Goal: Task Accomplishment & Management: Use online tool/utility

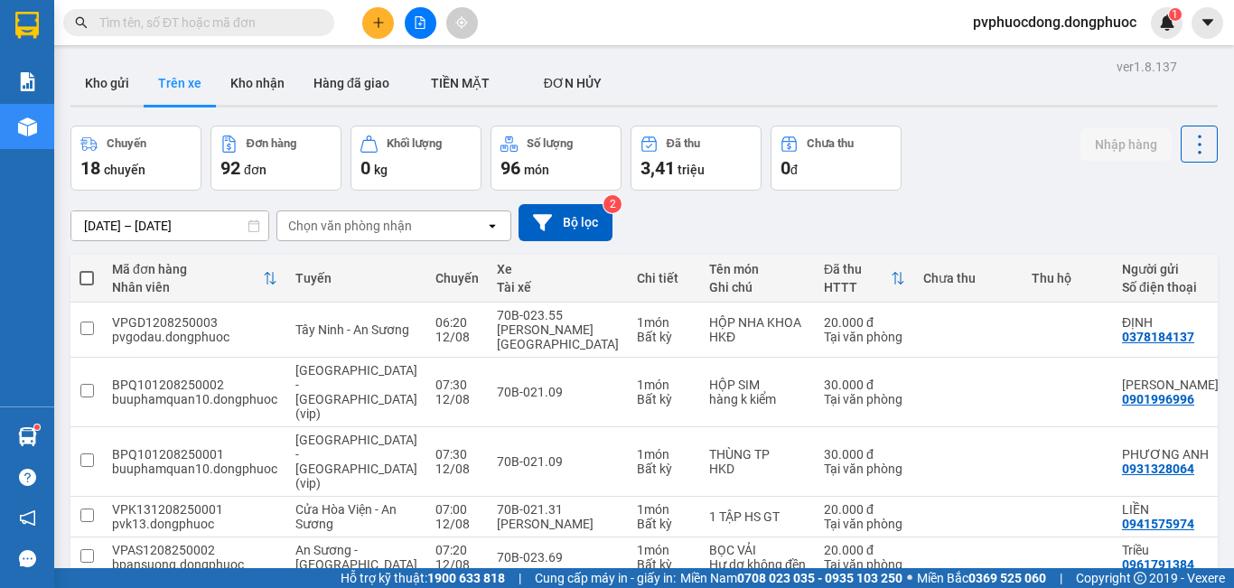
click at [392, 237] on div "Chọn văn phòng nhận" at bounding box center [381, 225] width 208 height 29
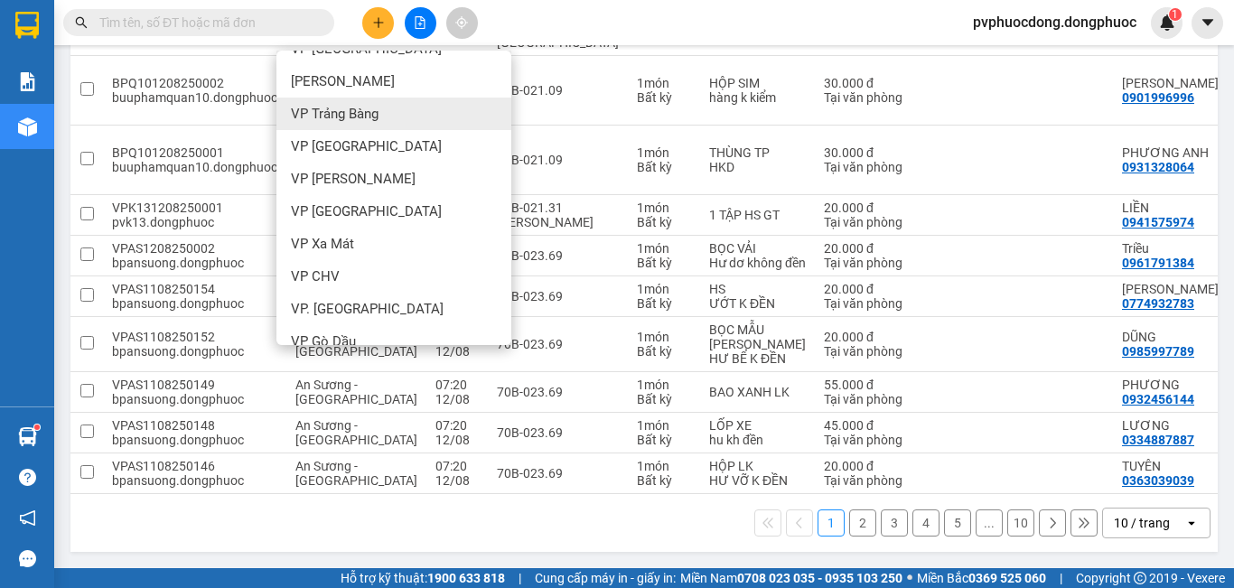
scroll to position [181, 0]
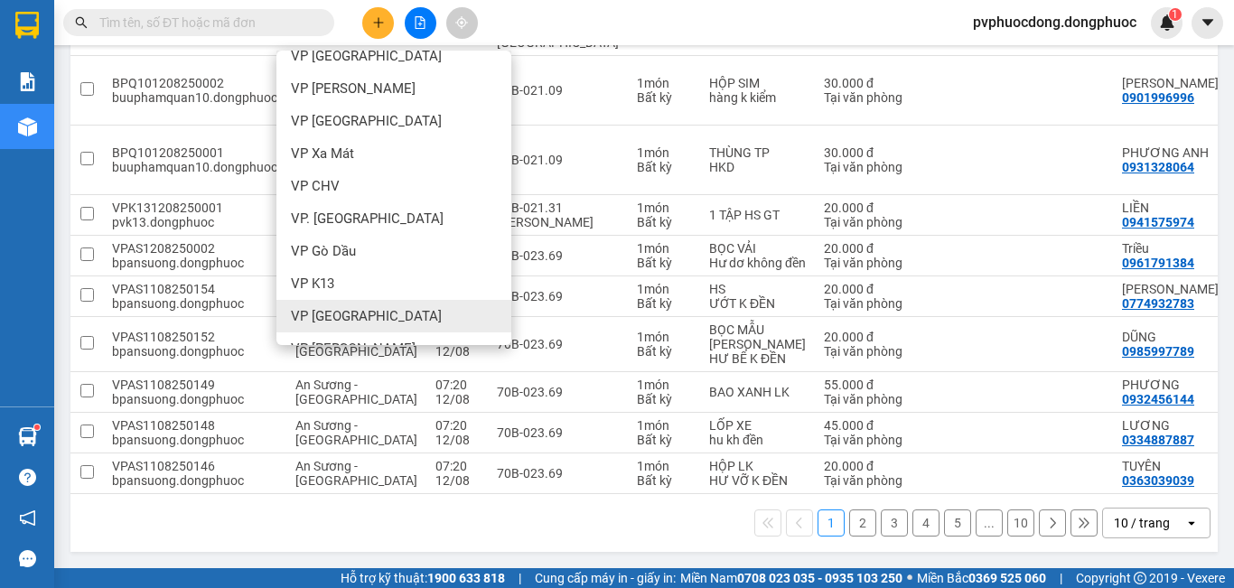
click at [404, 300] on div "VP [GEOGRAPHIC_DATA]" at bounding box center [393, 316] width 235 height 33
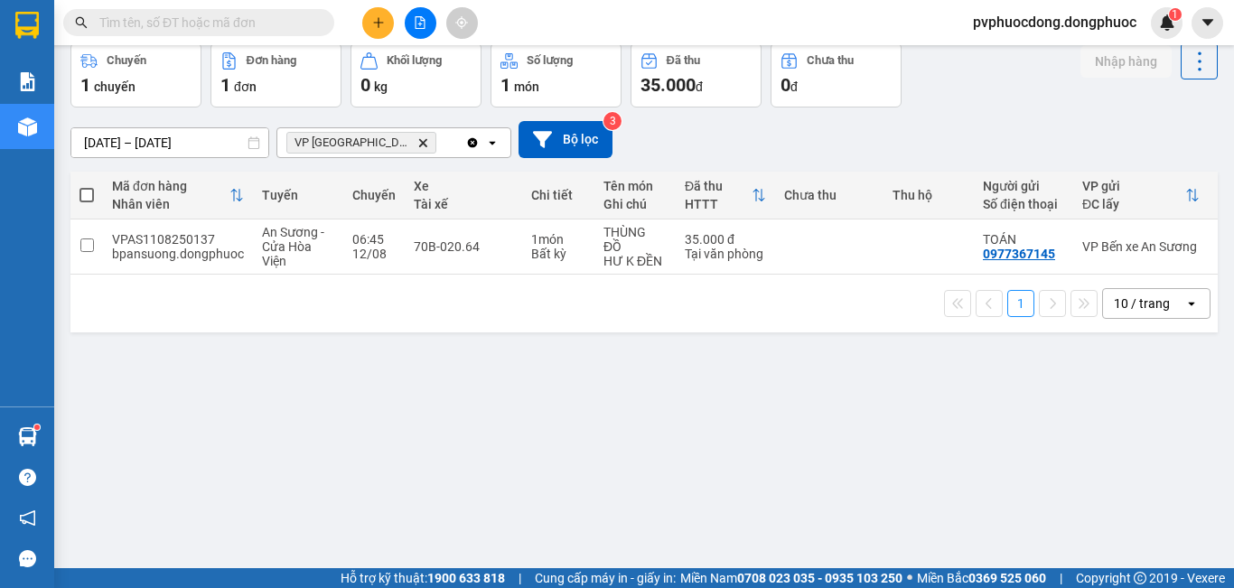
scroll to position [0, 0]
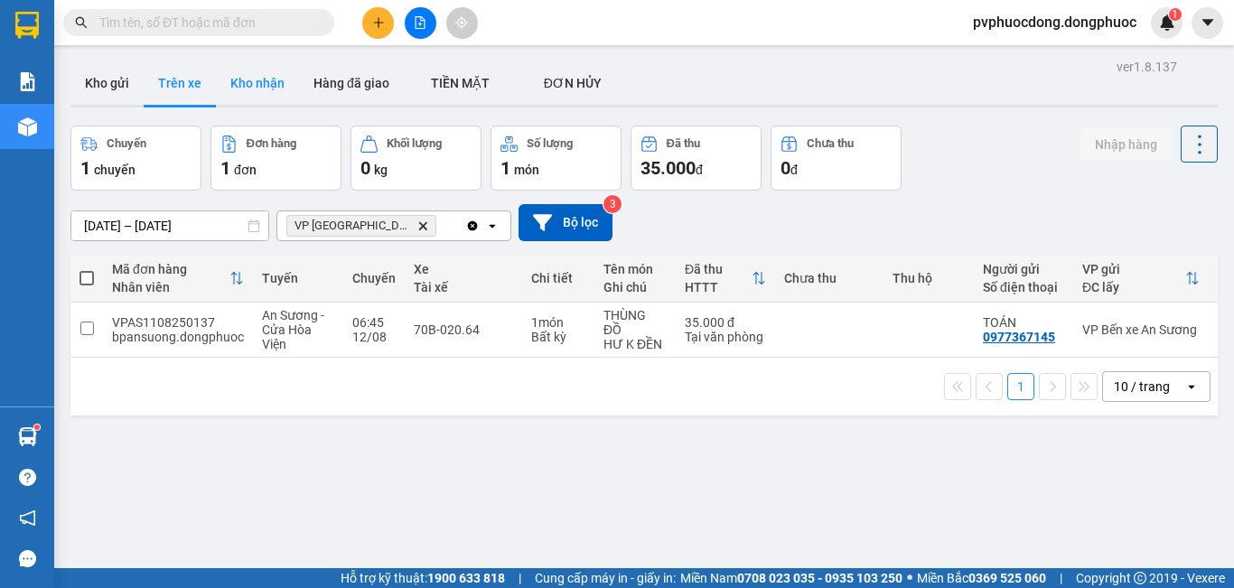
click at [272, 75] on button "Kho nhận" at bounding box center [257, 82] width 83 height 43
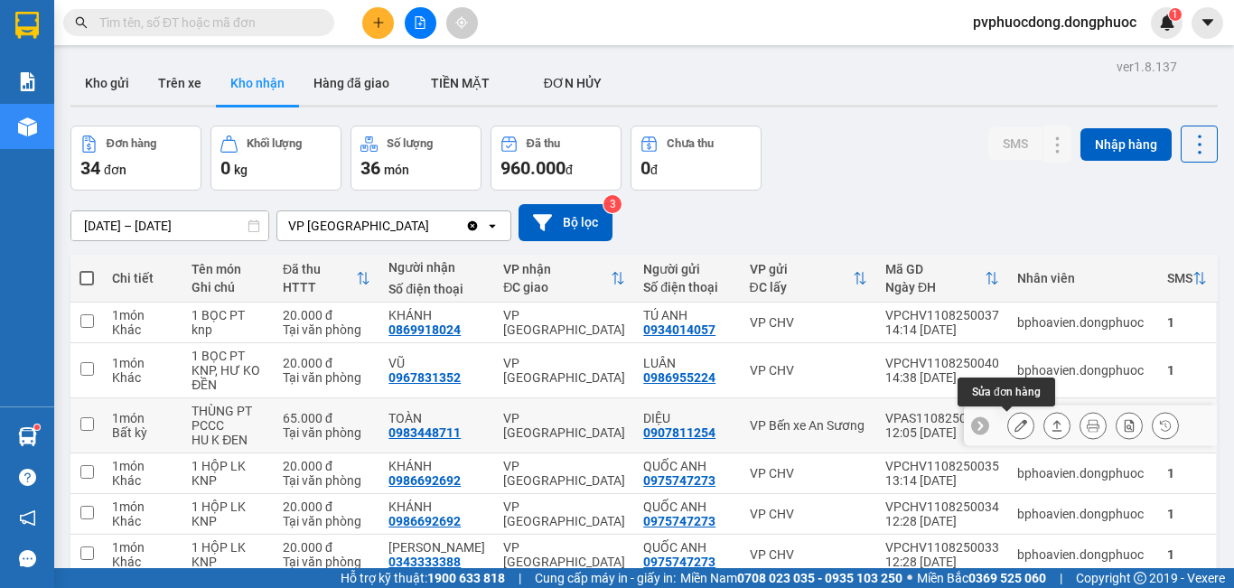
click at [1014, 430] on button at bounding box center [1020, 426] width 25 height 32
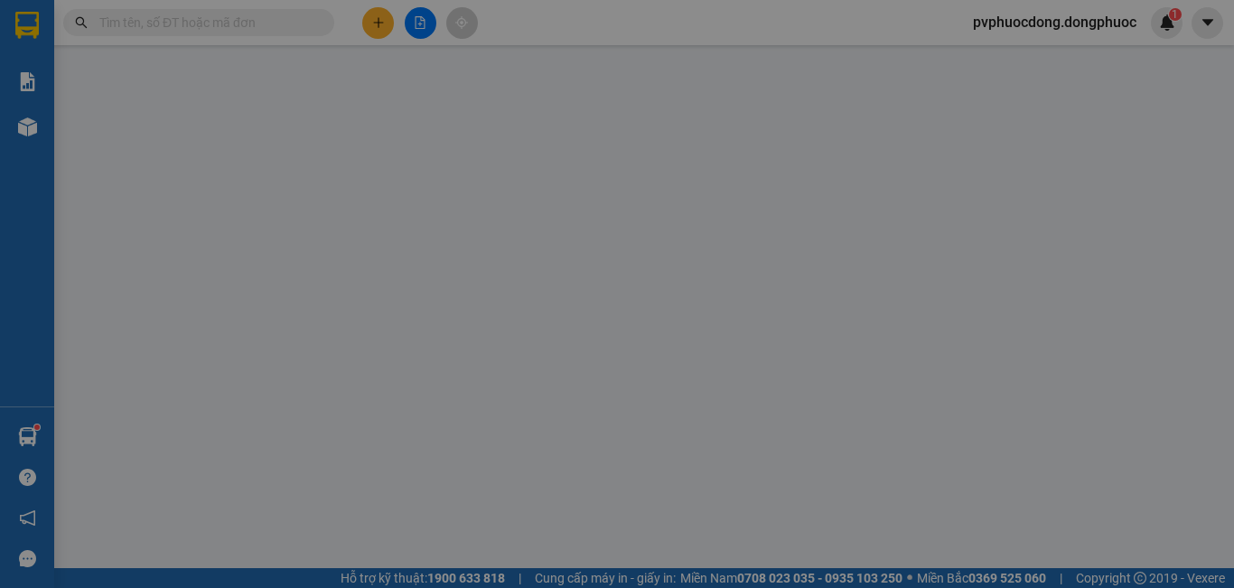
type input "0907811254"
type input "DIỆU"
type input "0983448711"
type input "TOÀN"
type input "65.000"
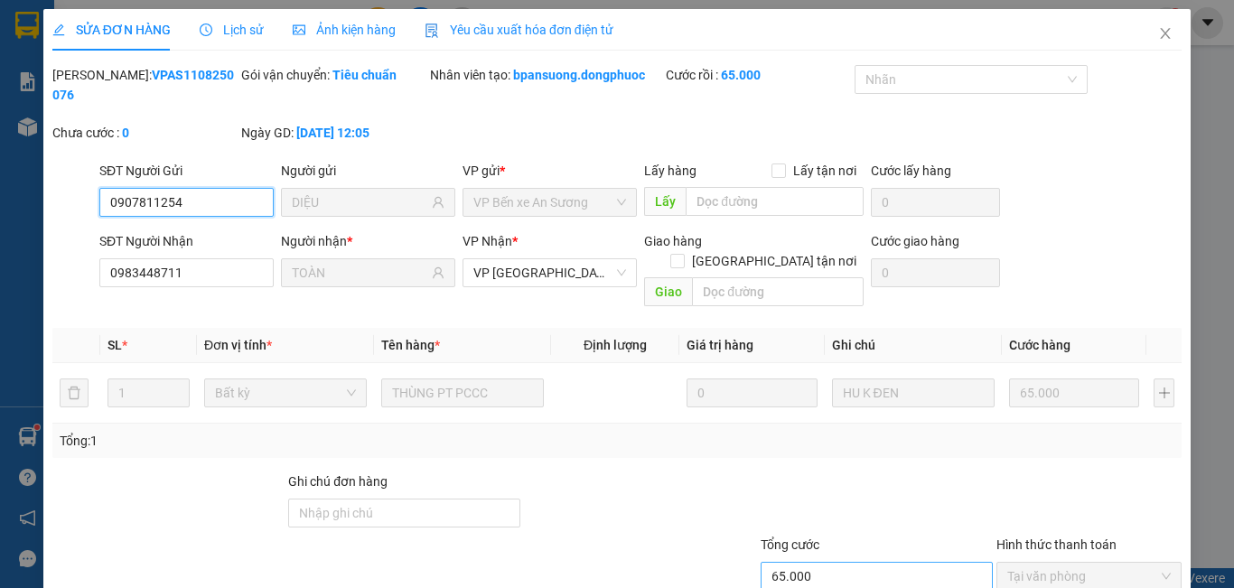
scroll to position [84, 0]
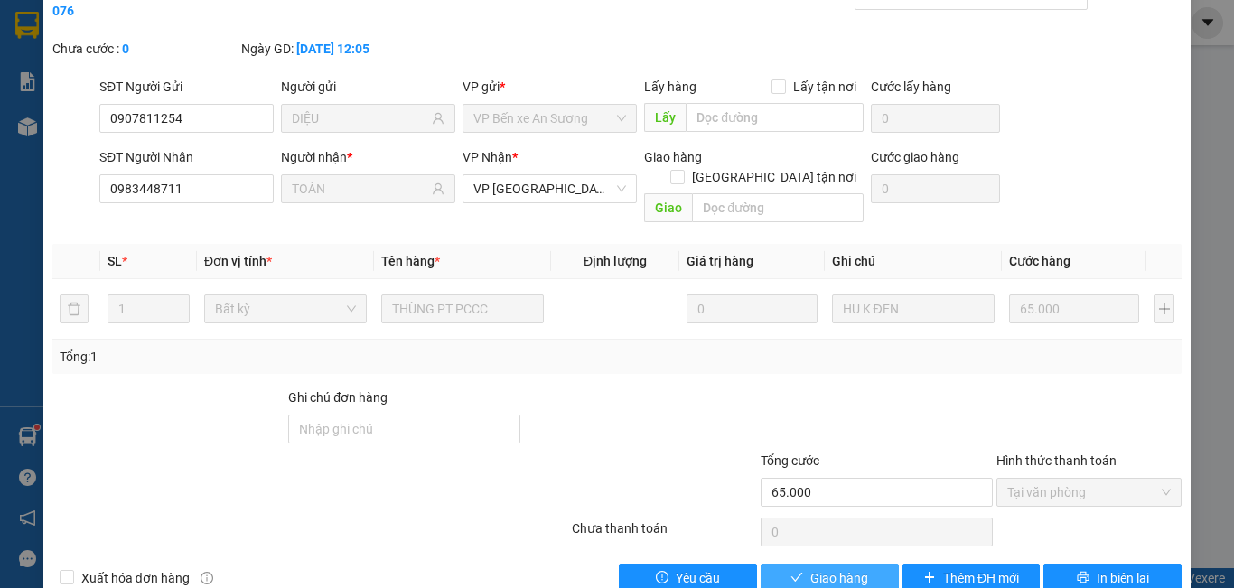
click at [852, 568] on span "Giao hàng" at bounding box center [839, 578] width 58 height 20
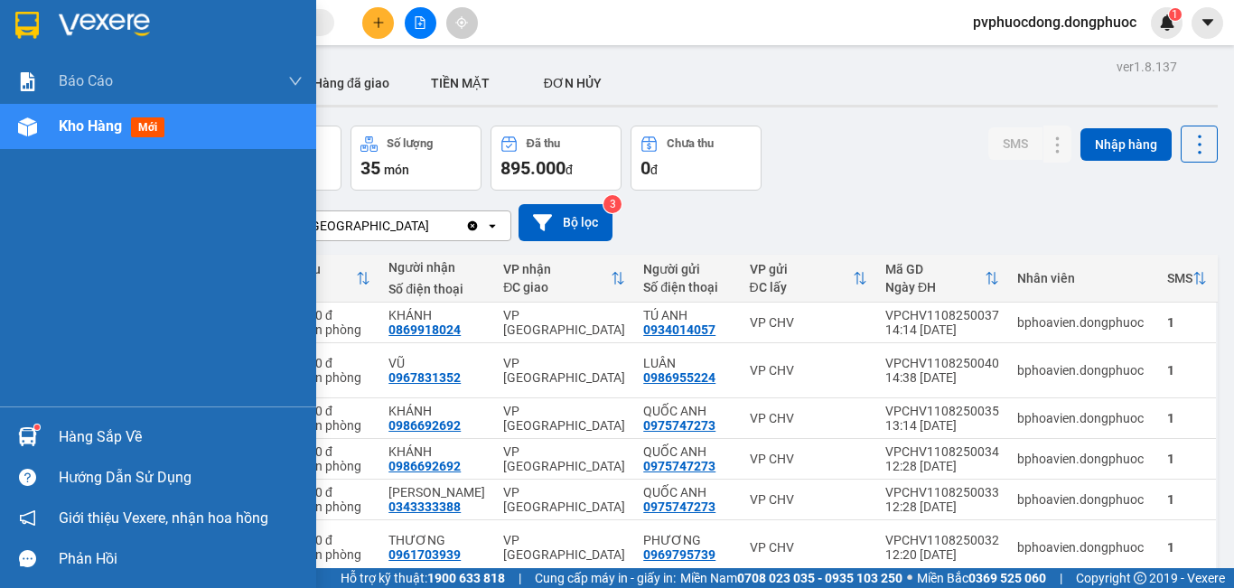
click at [81, 434] on div "Hàng sắp về" at bounding box center [181, 437] width 244 height 27
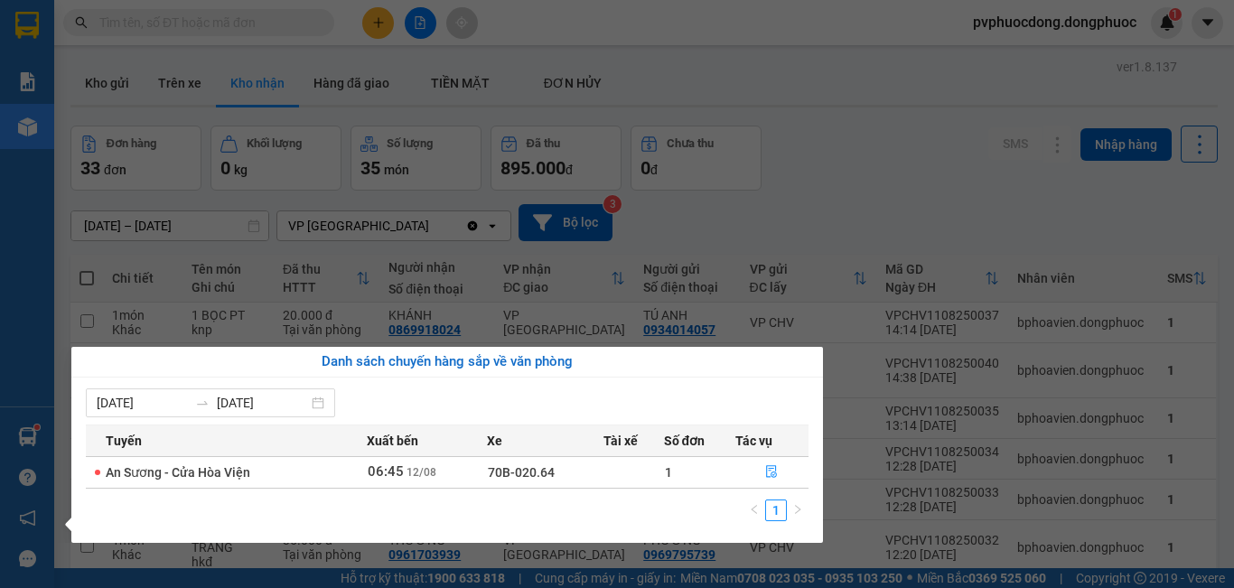
click at [851, 174] on section "Kết quả tìm kiếm ( 0 ) Bộ lọc No Data pvphuocdong.dongphuoc 1 Báo cáo Mẫu 1: Bá…" at bounding box center [617, 294] width 1234 height 588
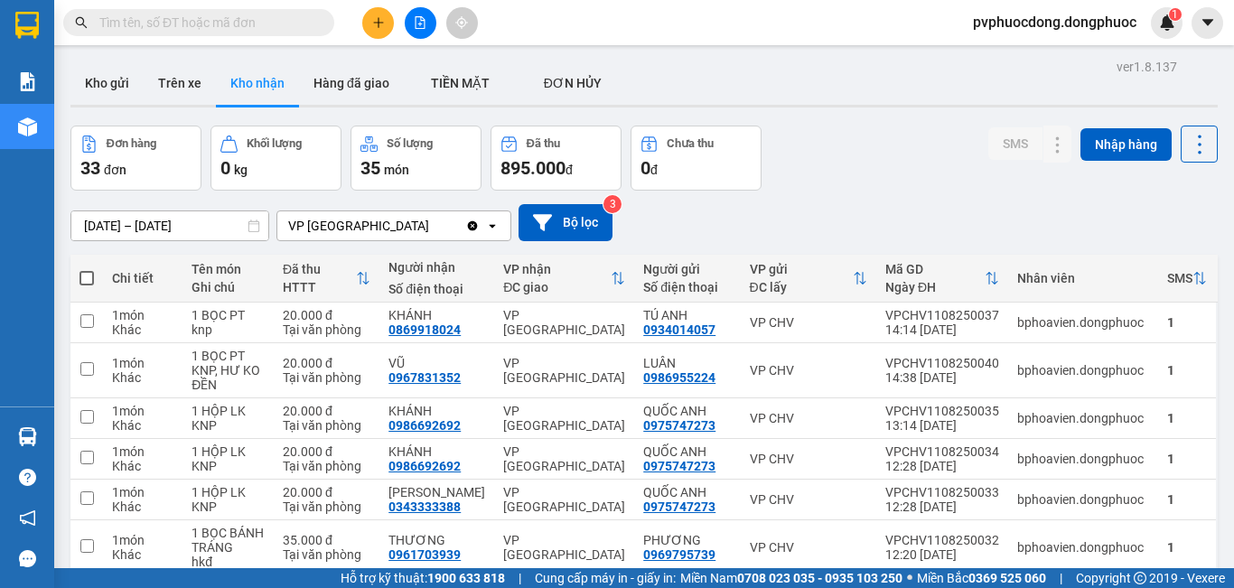
click at [375, 26] on icon "plus" at bounding box center [378, 22] width 13 height 13
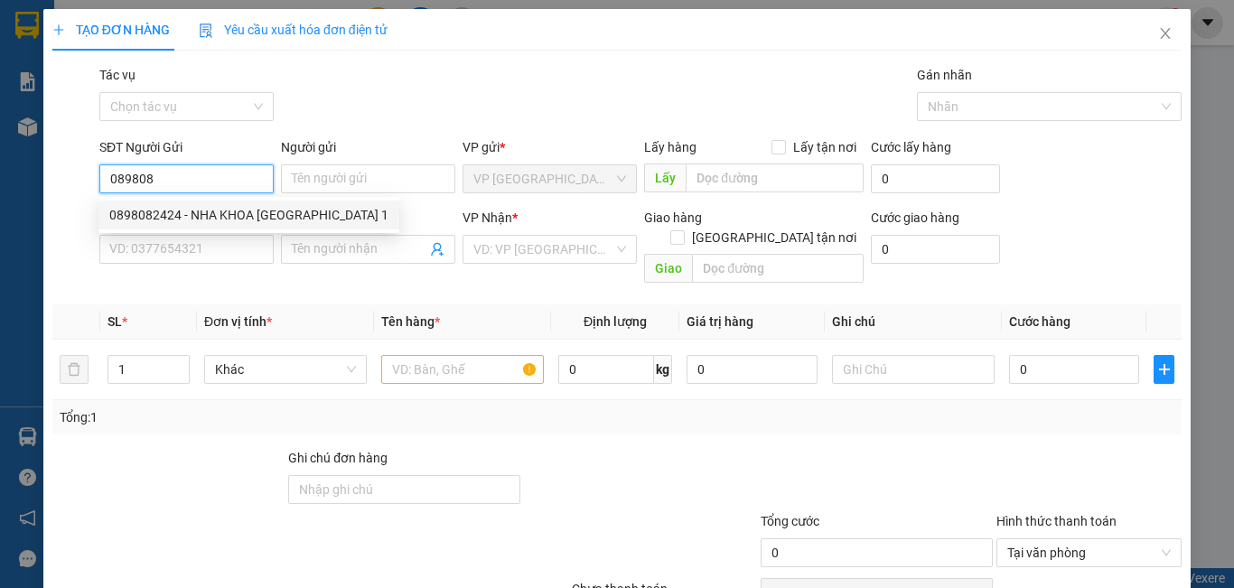
click at [196, 208] on div "0898082424 - NHA KHOA [GEOGRAPHIC_DATA] 1" at bounding box center [248, 215] width 279 height 20
type input "0898082424"
type input "NHA KHOA MỸ ANH 1"
type input "0769389549"
type input "LABO NỤ CƯỜI"
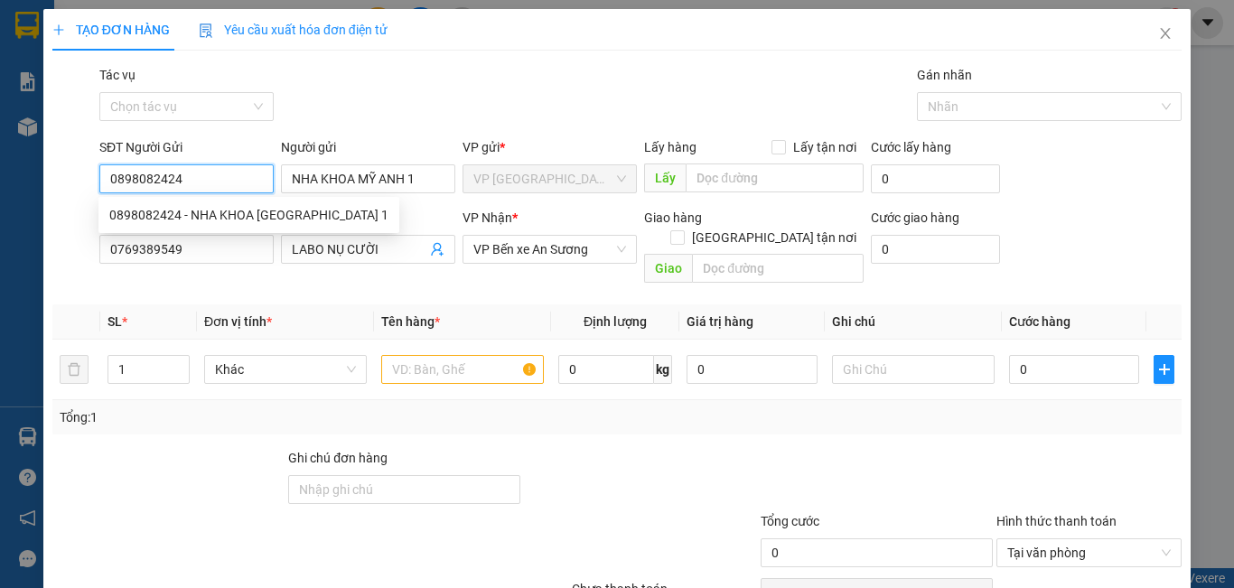
type input "20.000"
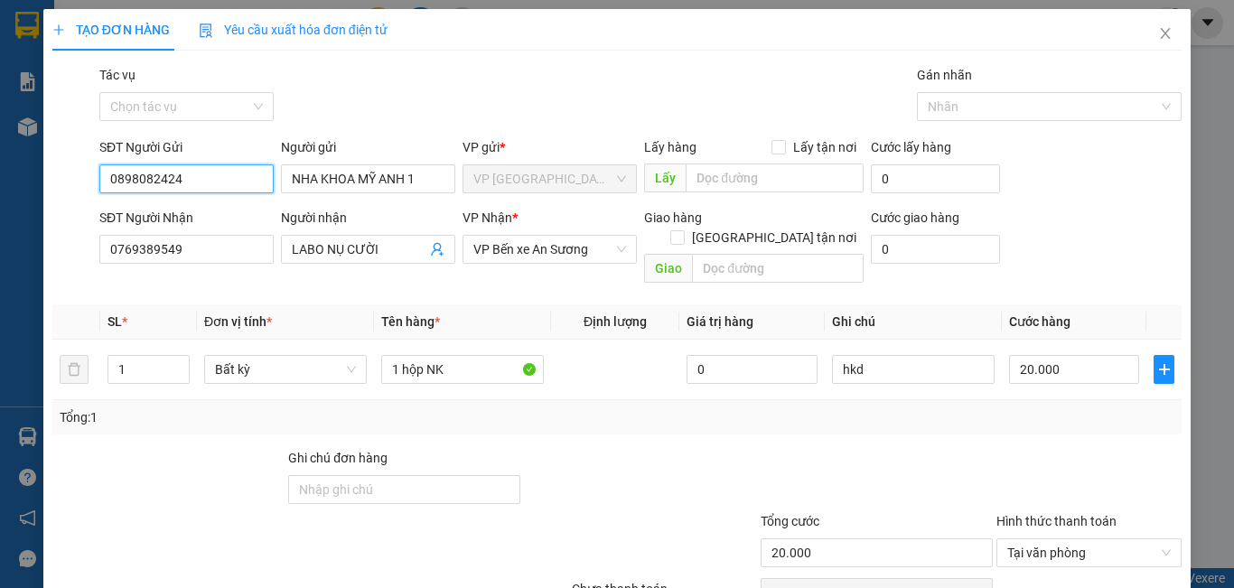
scroll to position [80, 0]
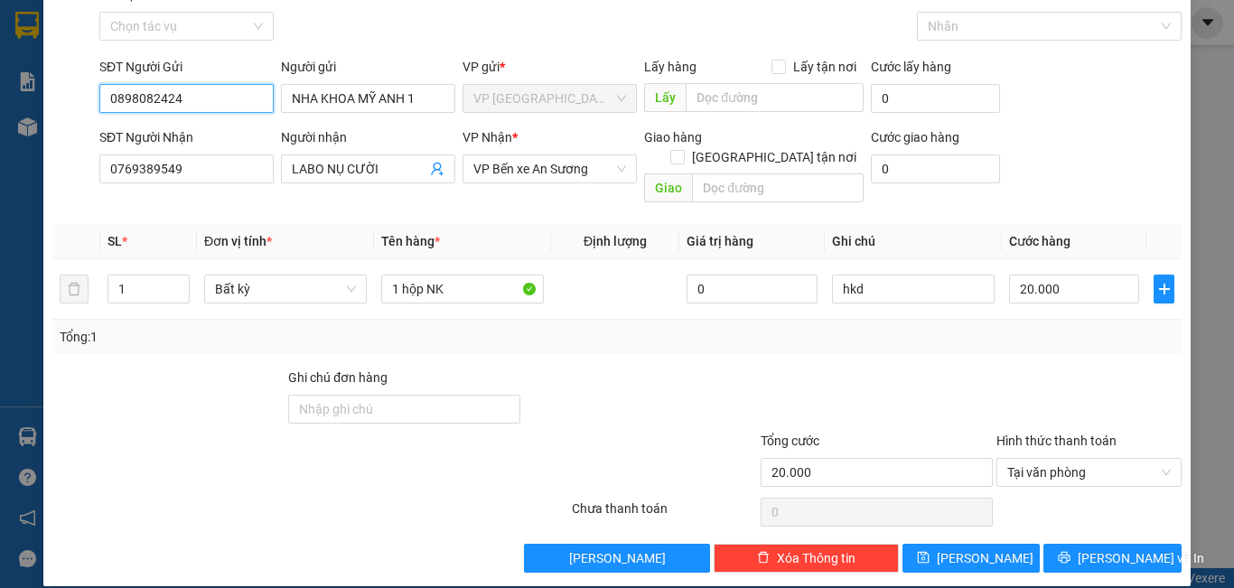
type input "0898082424"
click at [1107, 548] on span "[PERSON_NAME] và In" at bounding box center [1141, 558] width 126 height 20
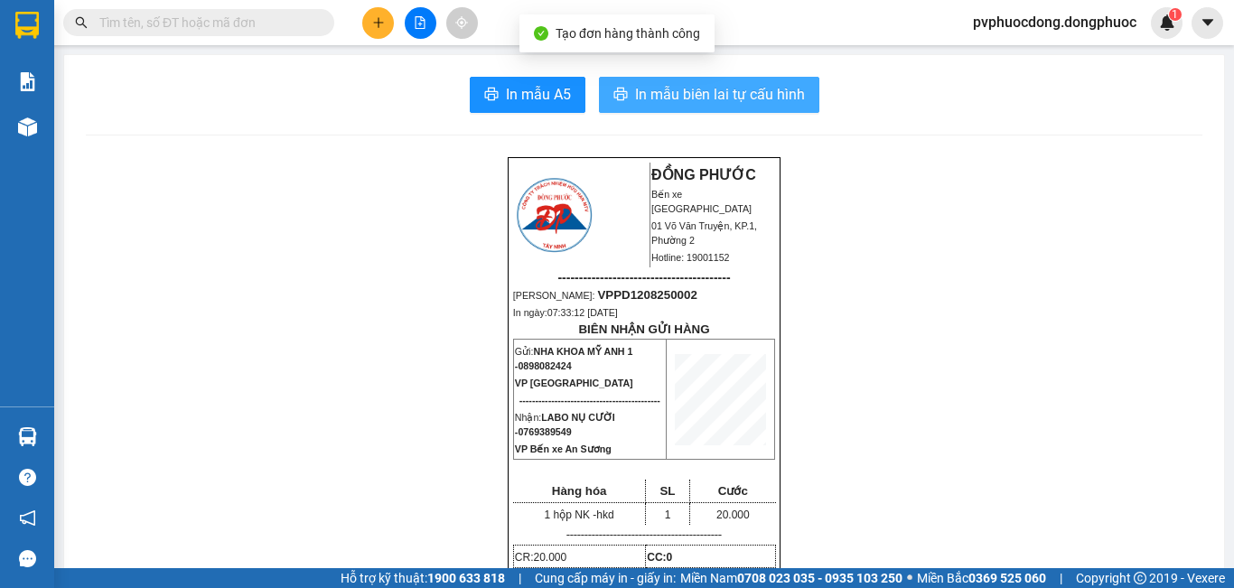
click at [665, 91] on span "In mẫu biên lai tự cấu hình" at bounding box center [720, 94] width 170 height 23
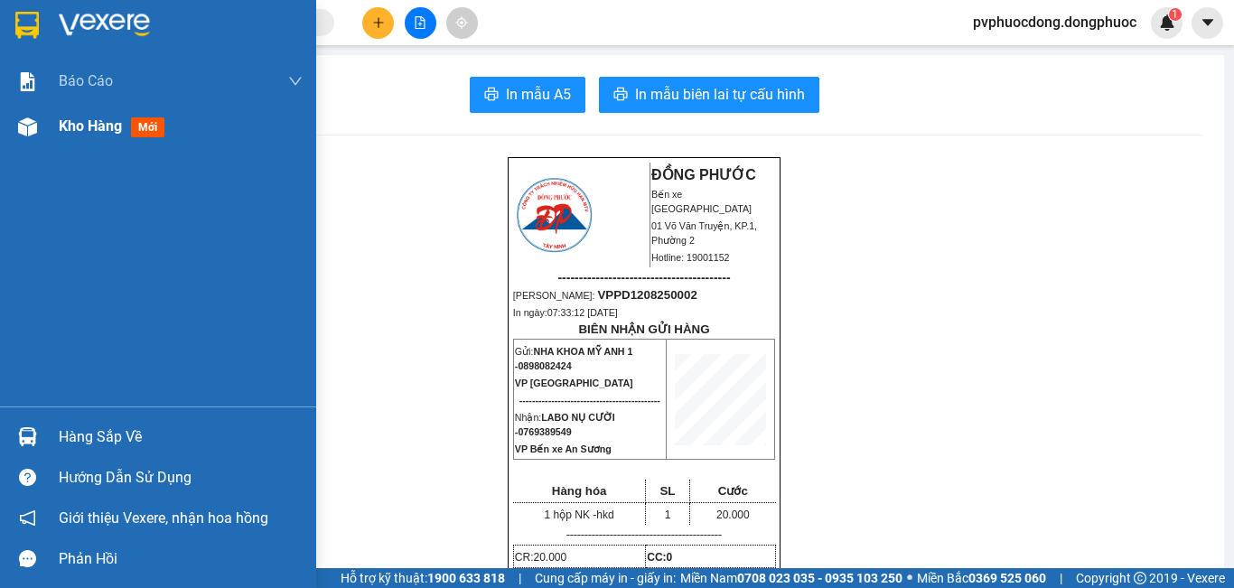
click at [37, 133] on div at bounding box center [28, 127] width 32 height 32
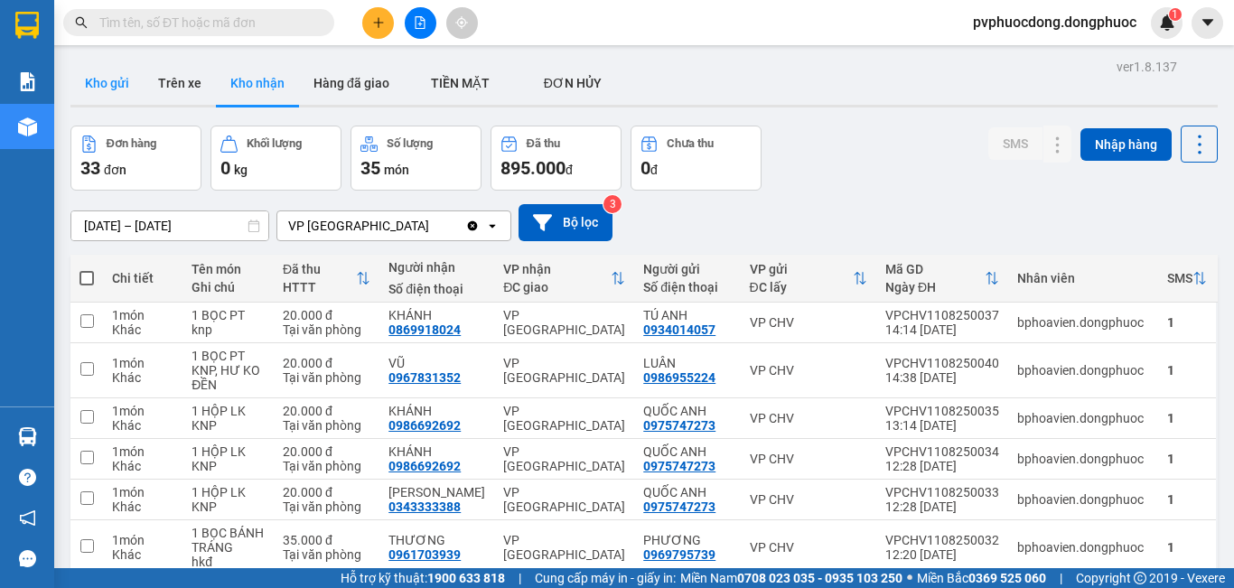
click at [125, 96] on button "Kho gửi" at bounding box center [106, 82] width 73 height 43
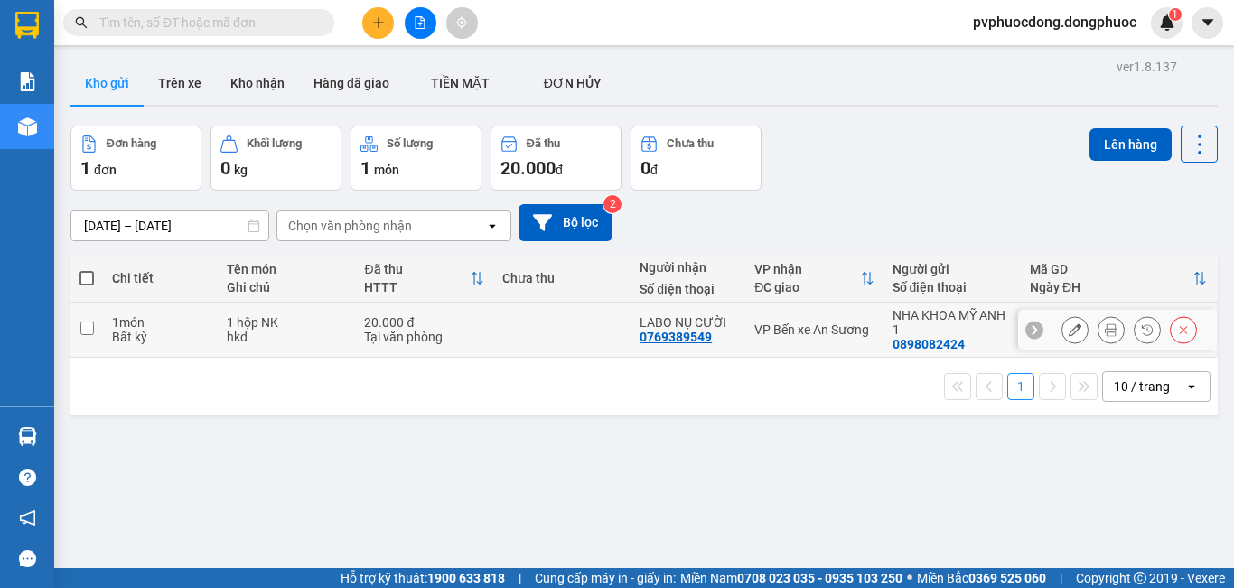
click at [248, 344] on td "1 hộp NK hkd" at bounding box center [286, 330] width 137 height 55
checkbox input "true"
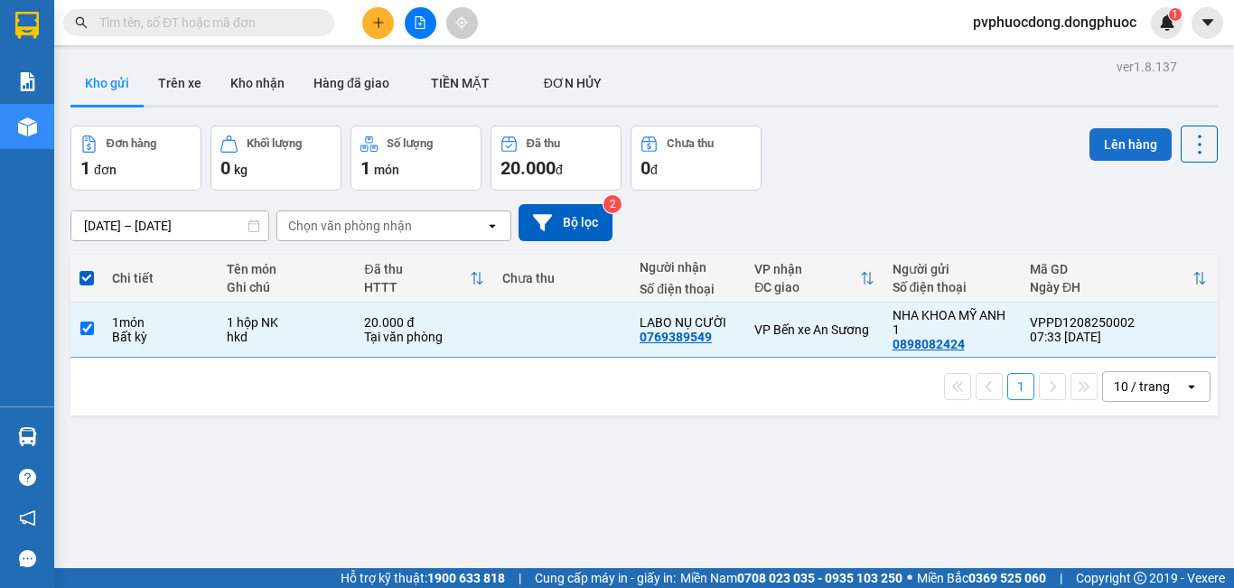
click at [1140, 136] on button "Lên hàng" at bounding box center [1130, 144] width 82 height 33
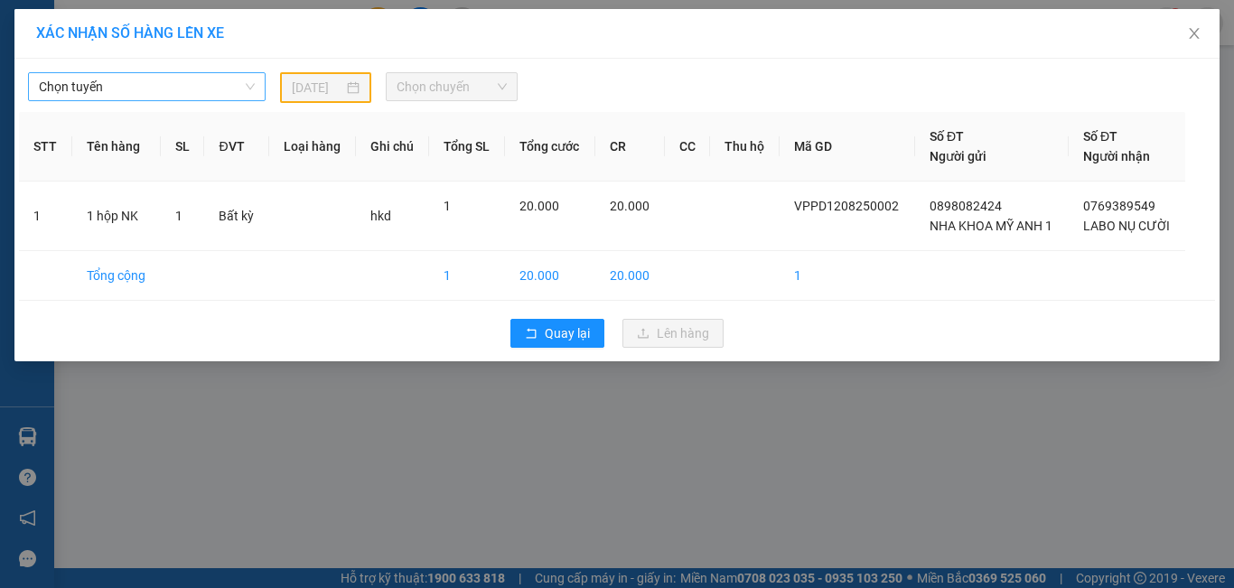
click at [191, 85] on span "Chọn tuyến" at bounding box center [147, 86] width 216 height 27
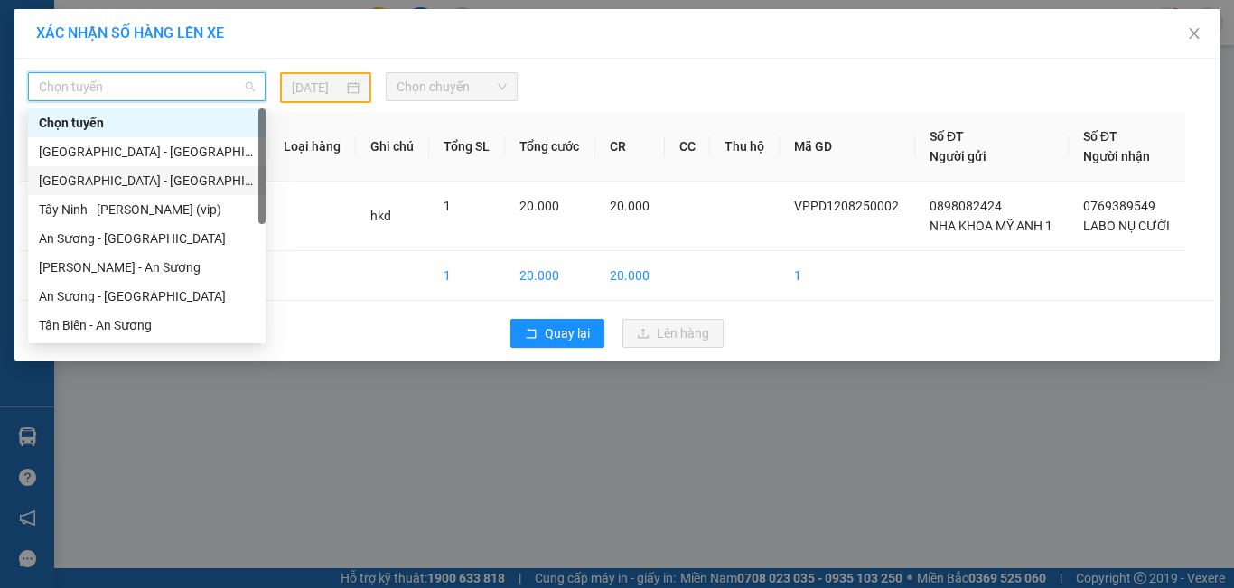
scroll to position [181, 0]
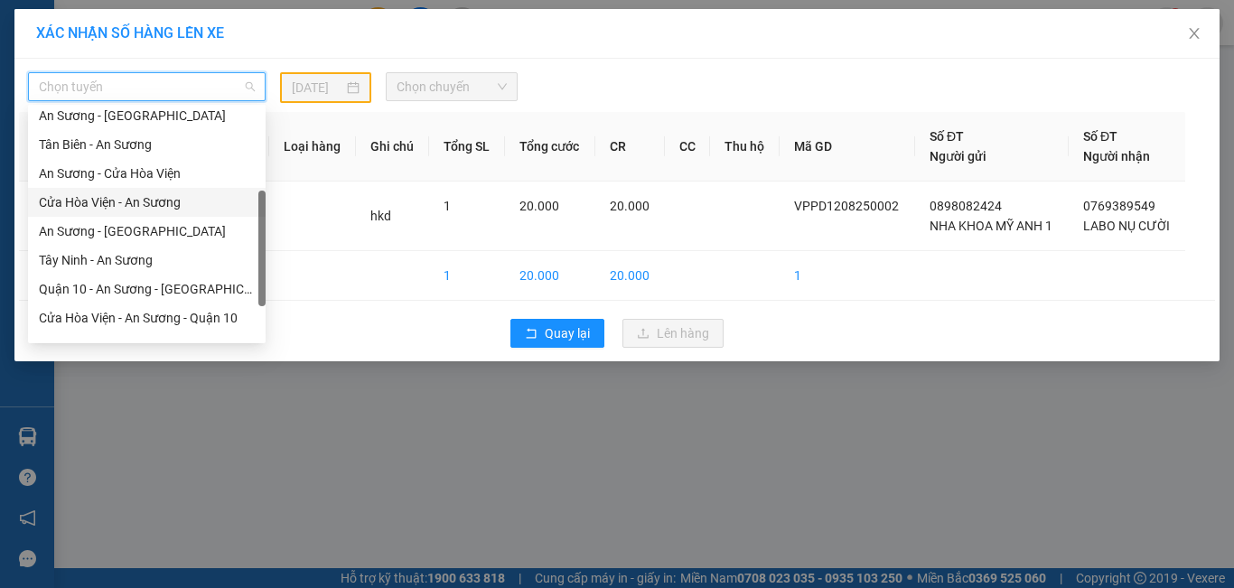
click at [150, 200] on div "Cửa Hòa Viện - An Sương" at bounding box center [147, 202] width 216 height 20
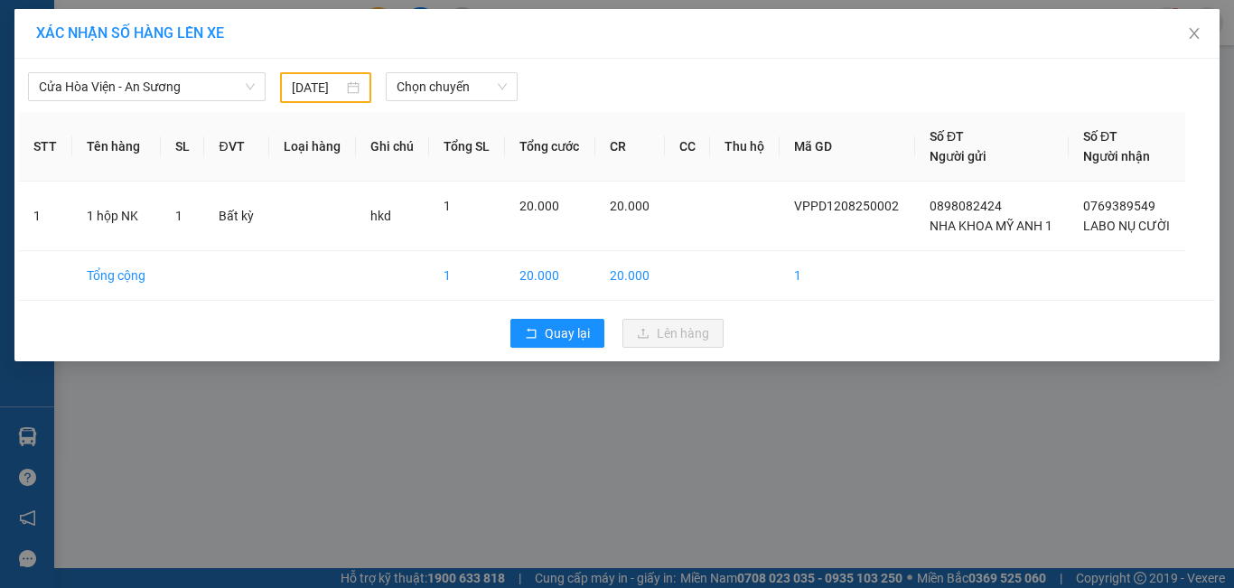
click at [343, 86] on div "[DATE]" at bounding box center [325, 88] width 67 height 20
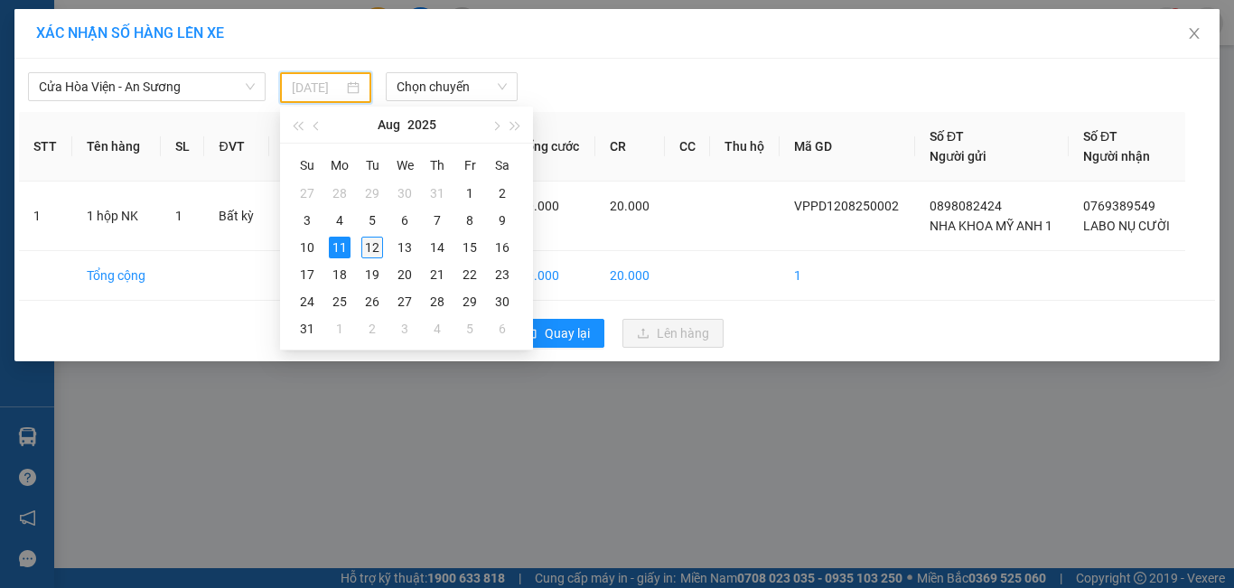
click at [364, 254] on div "12" at bounding box center [372, 248] width 22 height 22
type input "[DATE]"
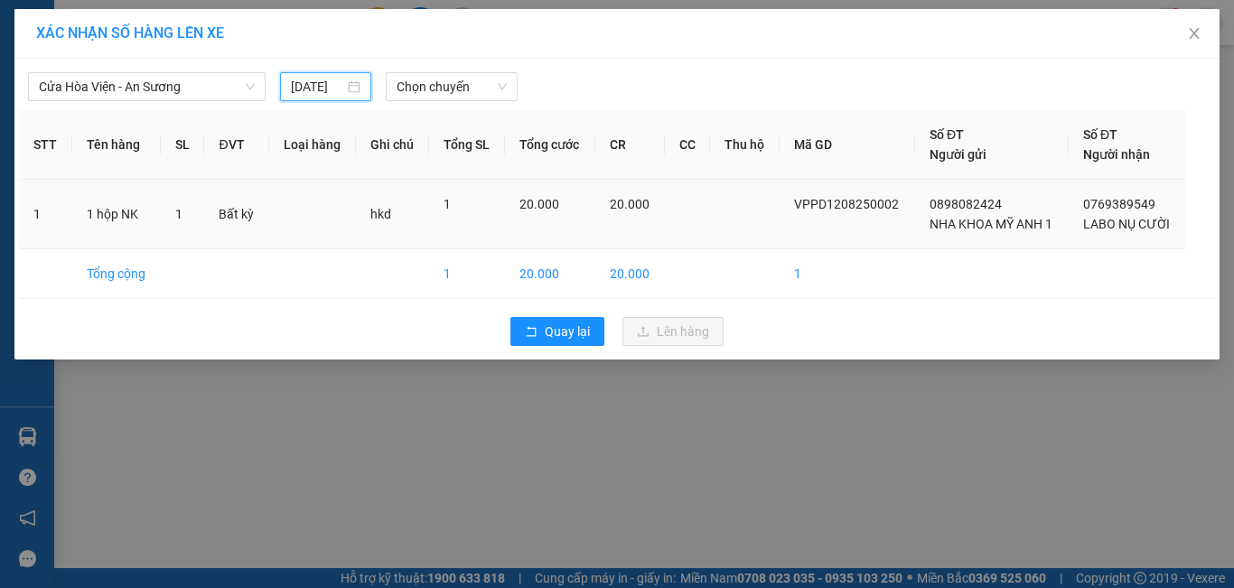
scroll to position [0, 14]
click at [461, 86] on span "Chọn chuyến" at bounding box center [452, 86] width 111 height 27
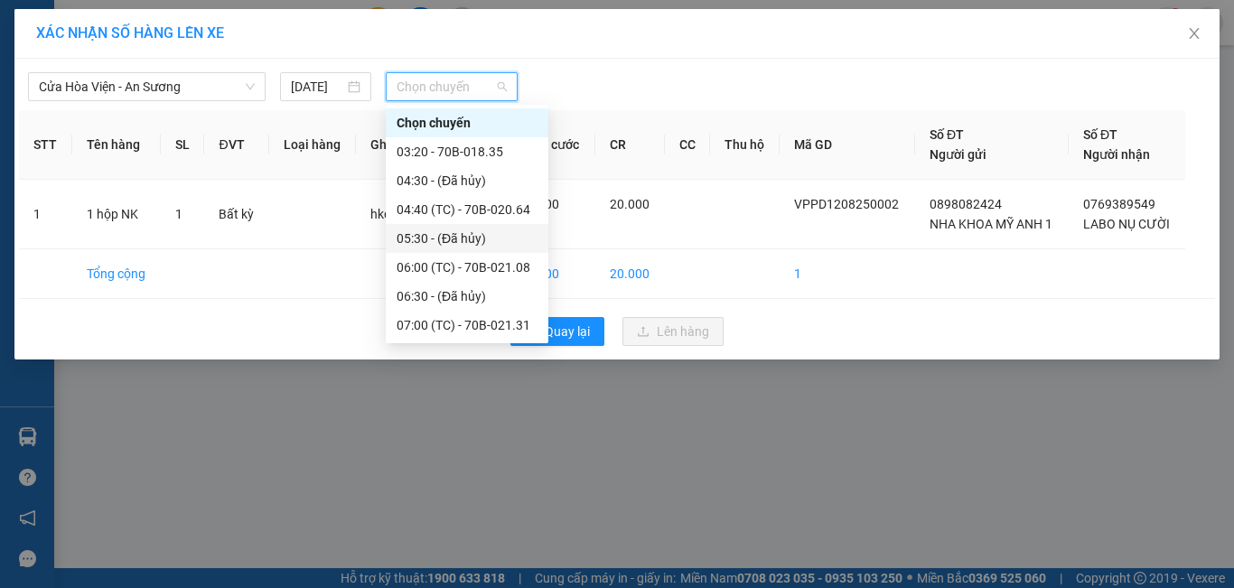
scroll to position [90, 0]
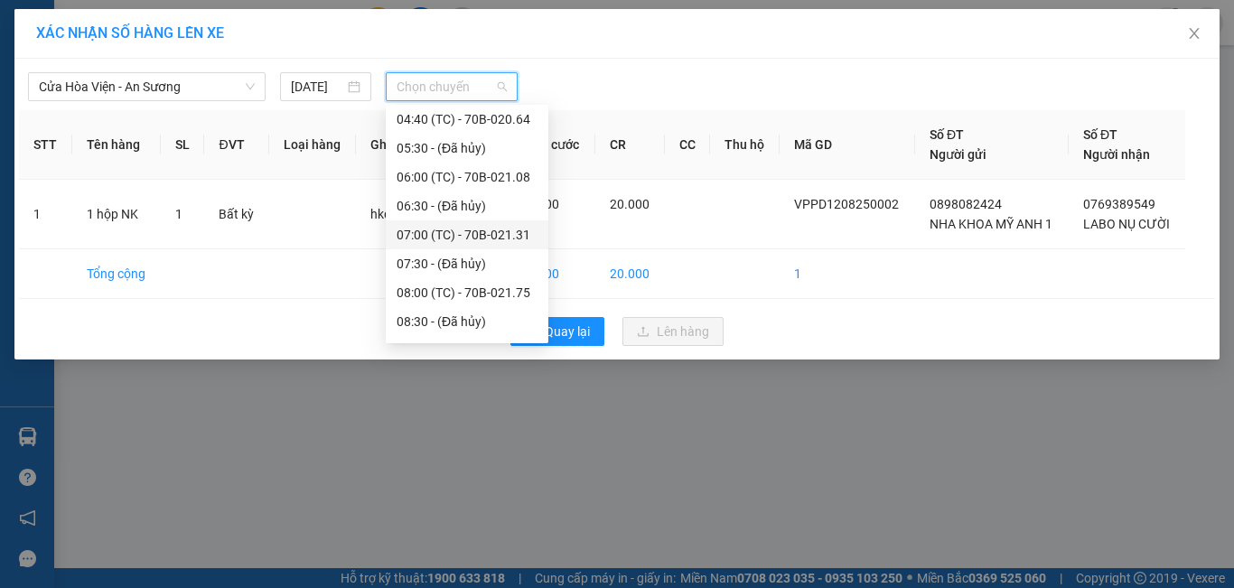
click at [532, 237] on div "07:00 (TC) - 70B-021.31" at bounding box center [467, 234] width 163 height 29
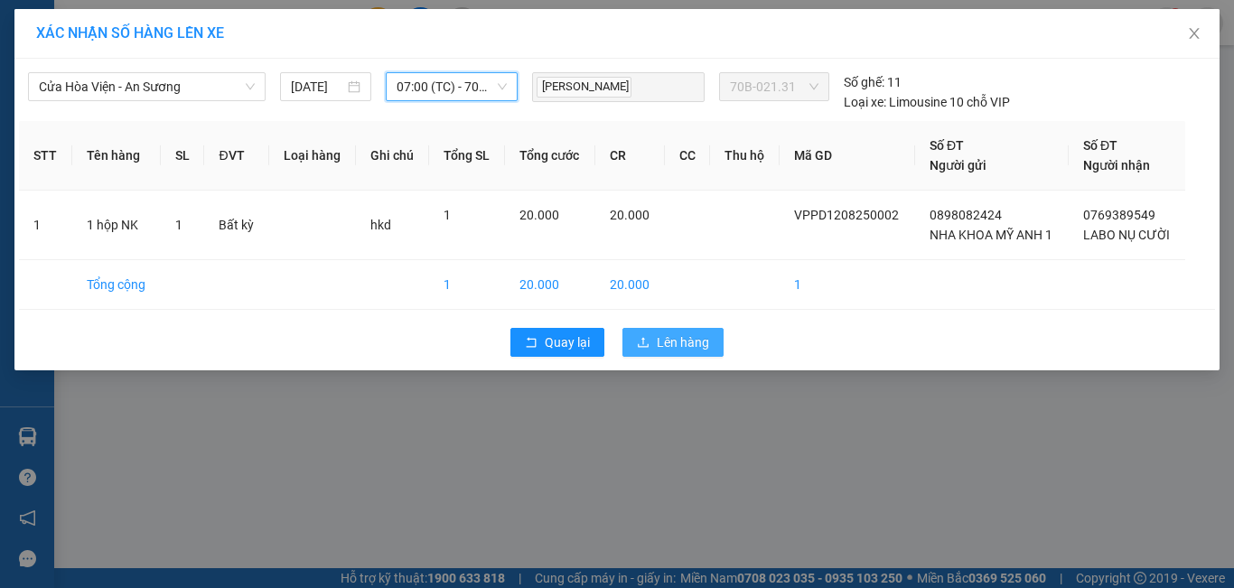
click at [654, 350] on button "Lên hàng" at bounding box center [672, 342] width 101 height 29
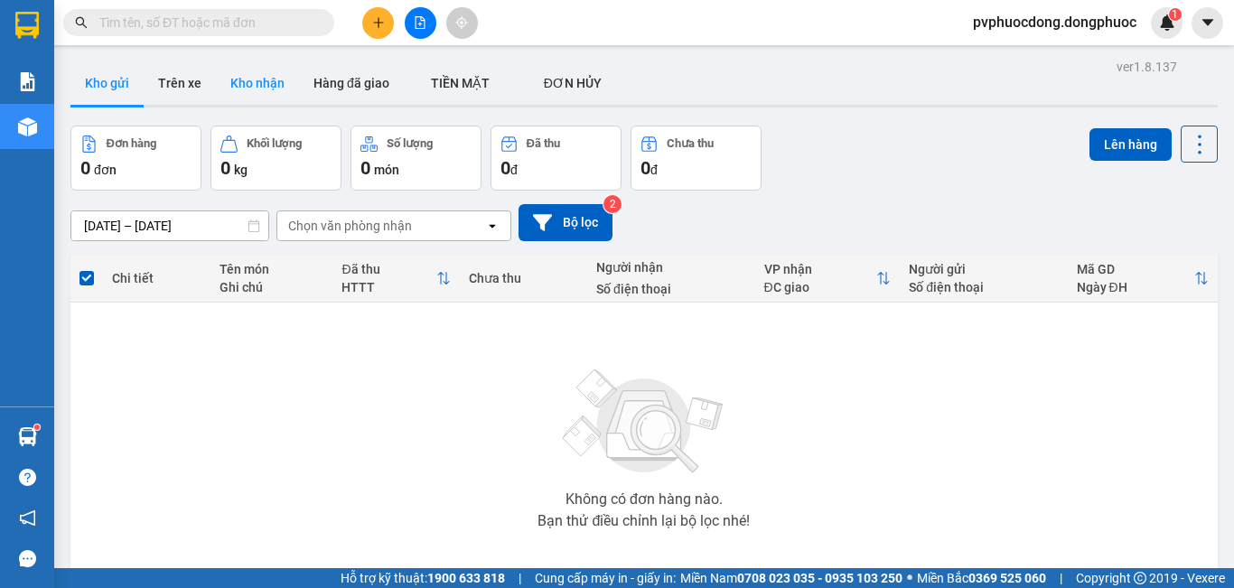
click at [246, 70] on button "Kho nhận" at bounding box center [257, 82] width 83 height 43
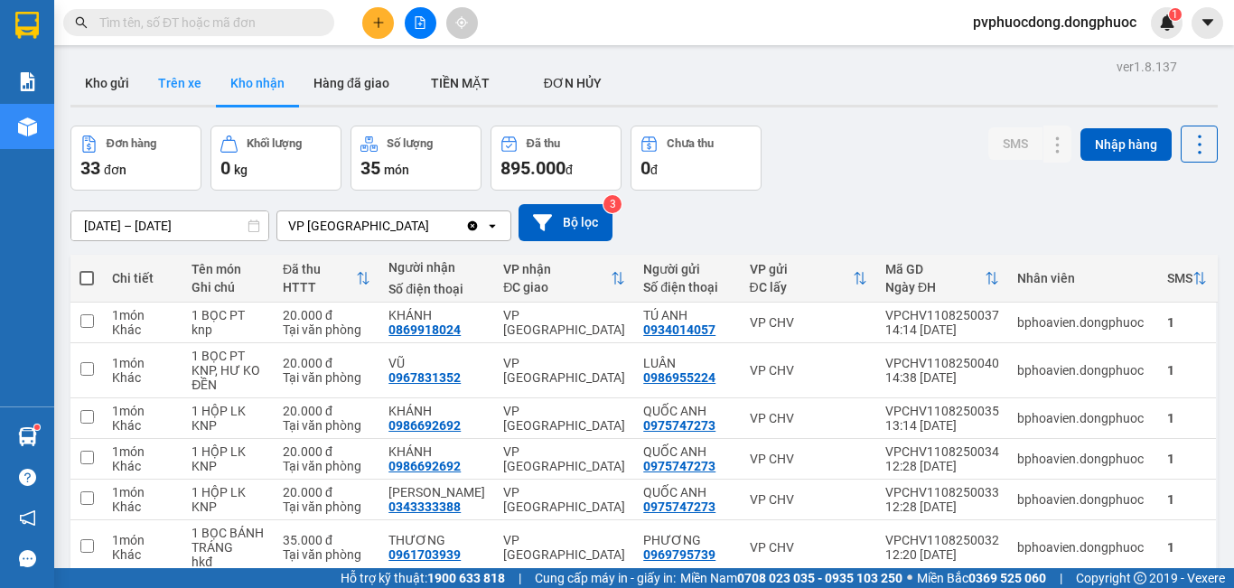
click at [192, 90] on button "Trên xe" at bounding box center [180, 82] width 72 height 43
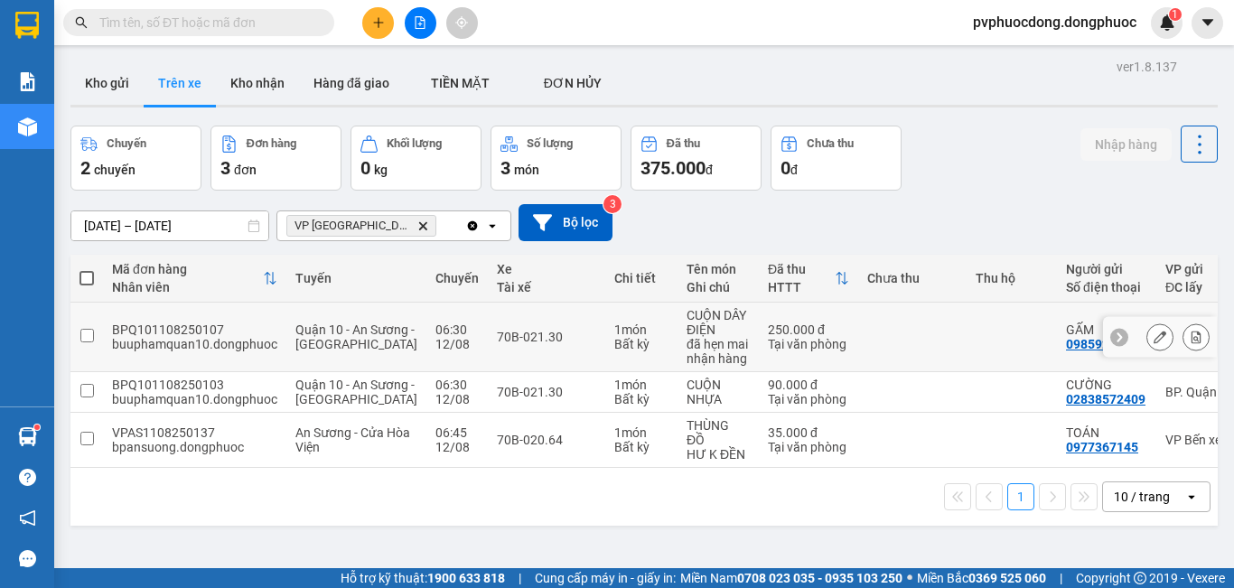
click at [677, 343] on td "CUỘN DÂY ĐIỆN đã hẹn mai nhận hàng" at bounding box center [717, 338] width 81 height 70
checkbox input "true"
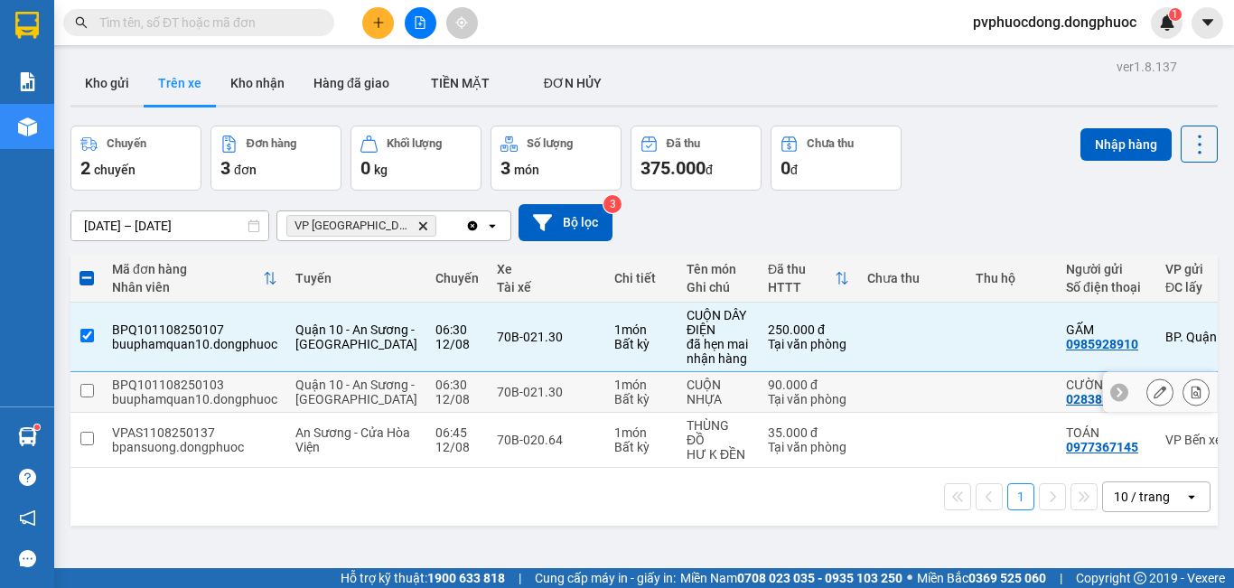
click at [677, 393] on td "CUỘN NHỰA" at bounding box center [717, 392] width 81 height 41
checkbox input "true"
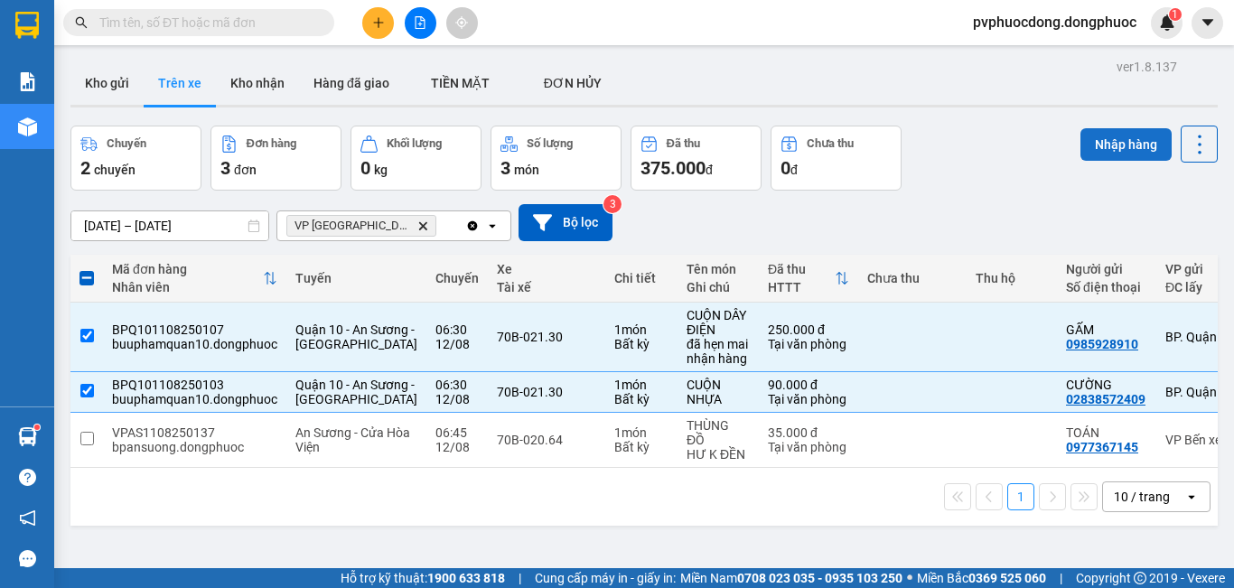
click at [1080, 137] on button "Nhập hàng" at bounding box center [1125, 144] width 91 height 33
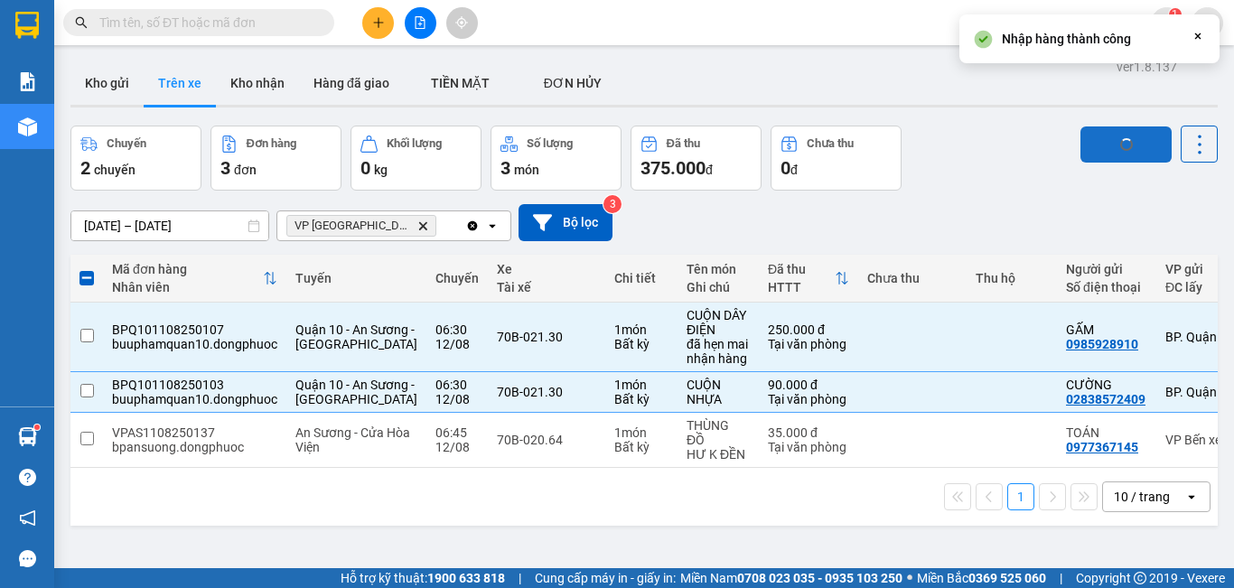
checkbox input "false"
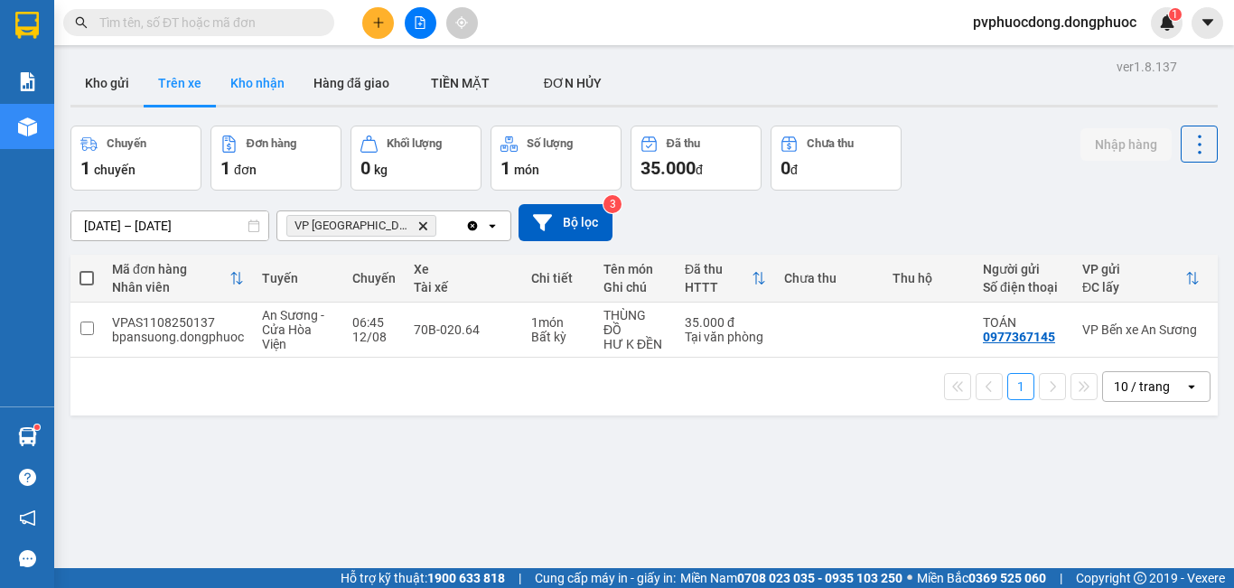
click at [263, 81] on button "Kho nhận" at bounding box center [257, 82] width 83 height 43
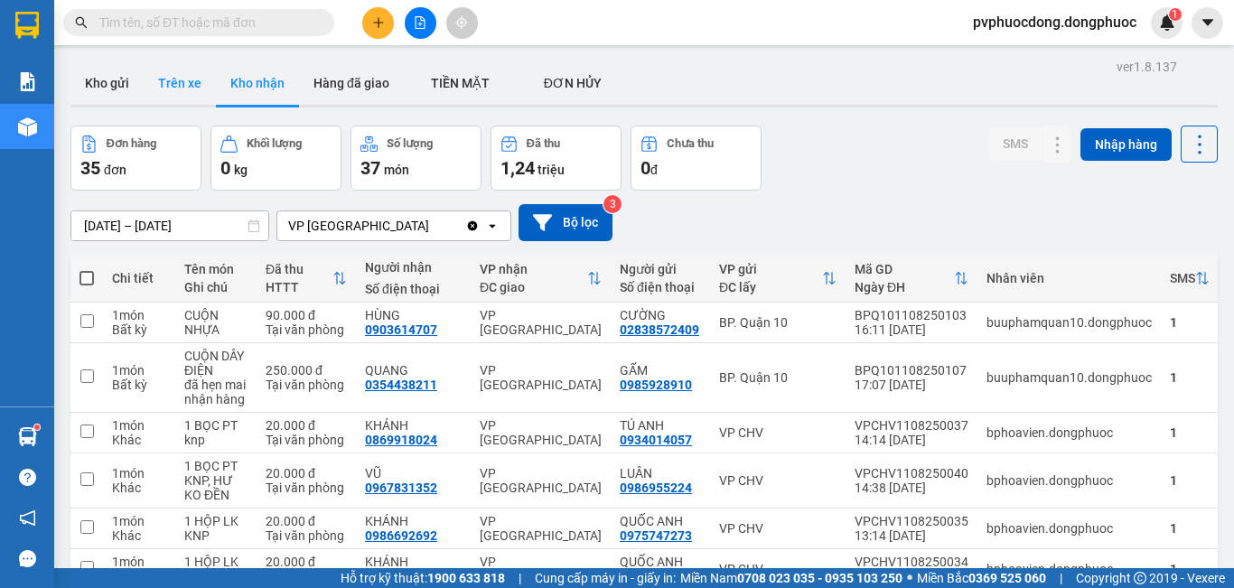
click at [196, 96] on button "Trên xe" at bounding box center [180, 82] width 72 height 43
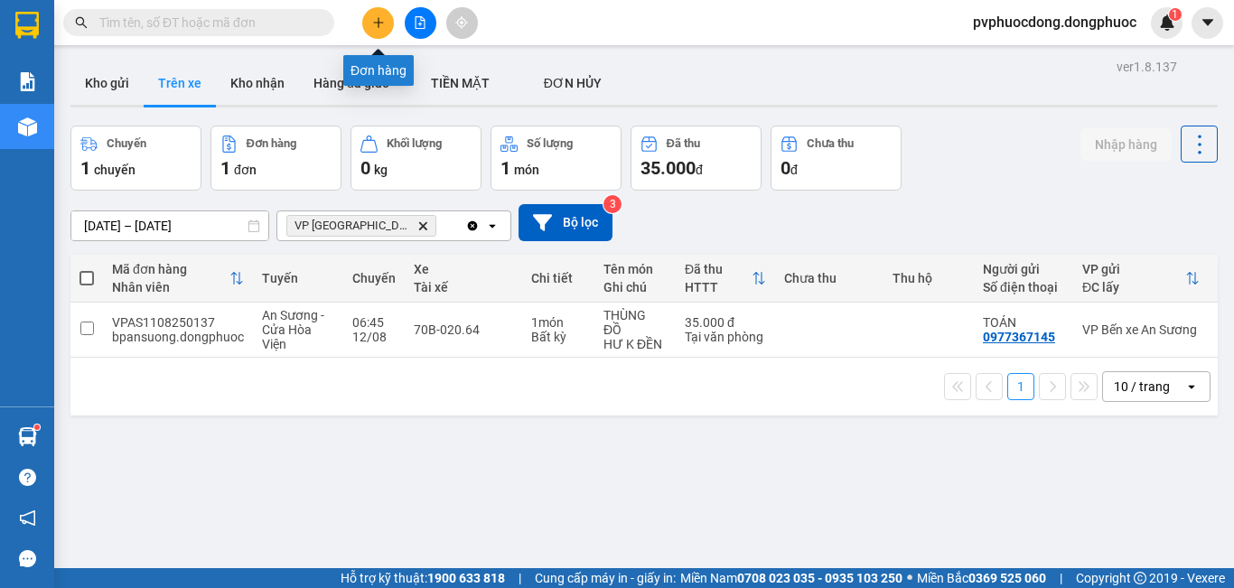
click at [385, 25] on button at bounding box center [378, 23] width 32 height 32
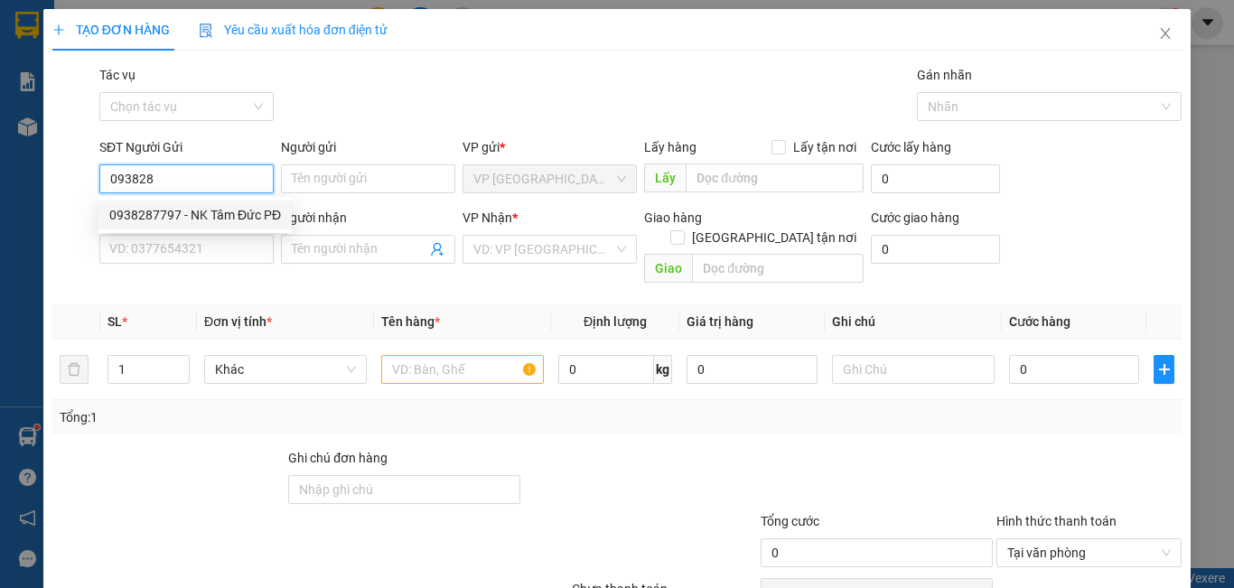
click at [164, 207] on div "0938287797 - NK Tâm Đức PĐ" at bounding box center [195, 215] width 172 height 20
type input "0938287797"
type input "NK Tâm Đức PĐ"
type input "0913610025"
type input "LABO DIAMOND"
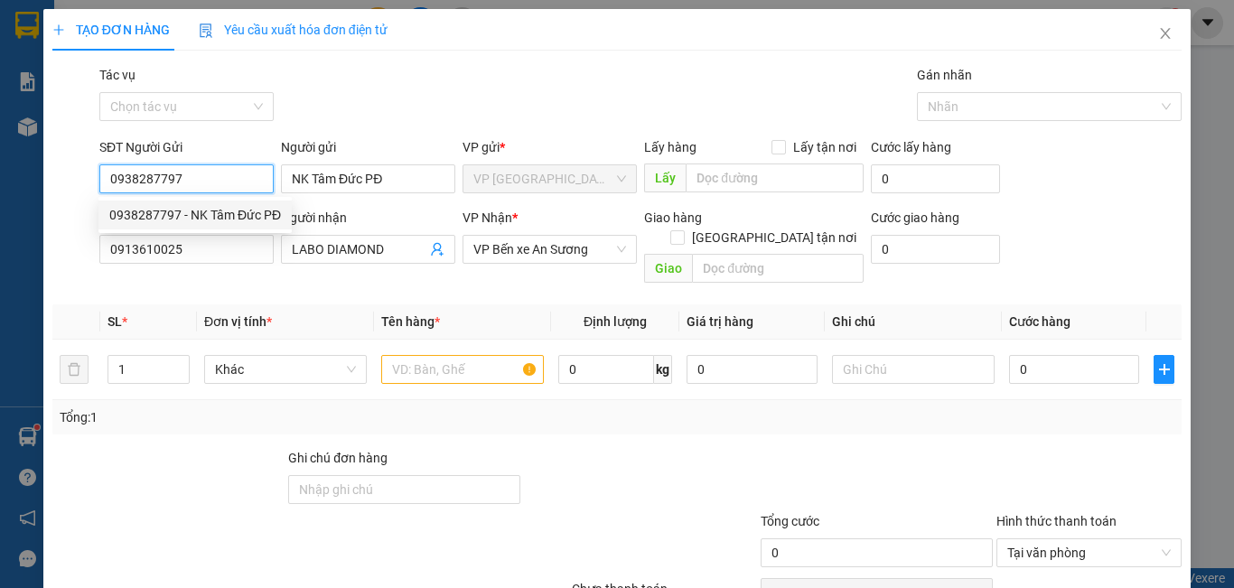
type input "20.000"
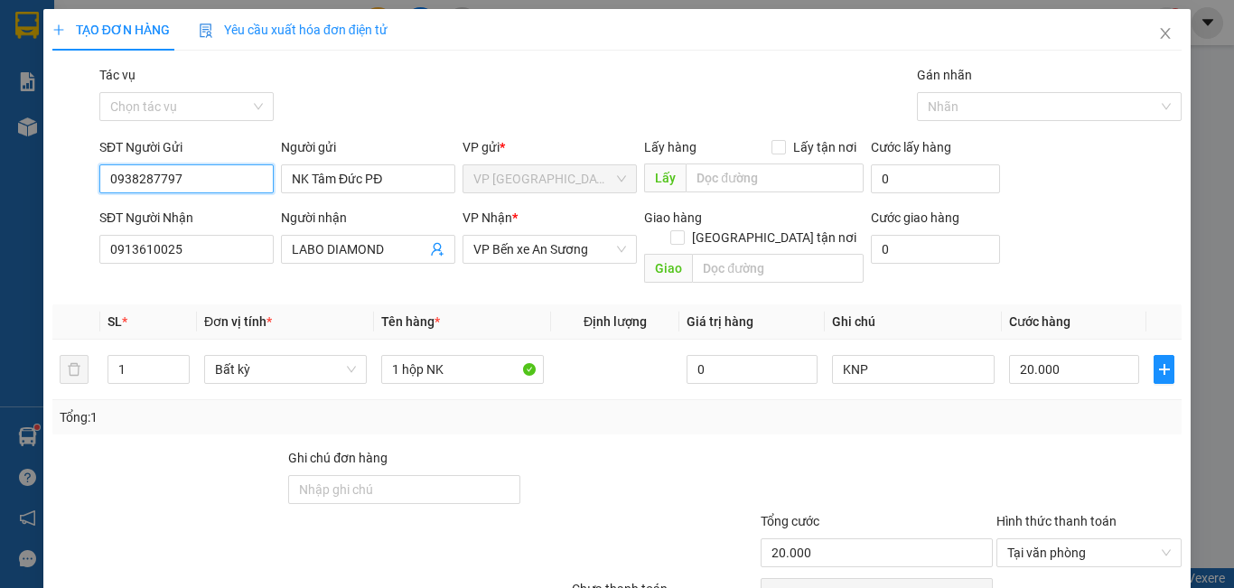
scroll to position [80, 0]
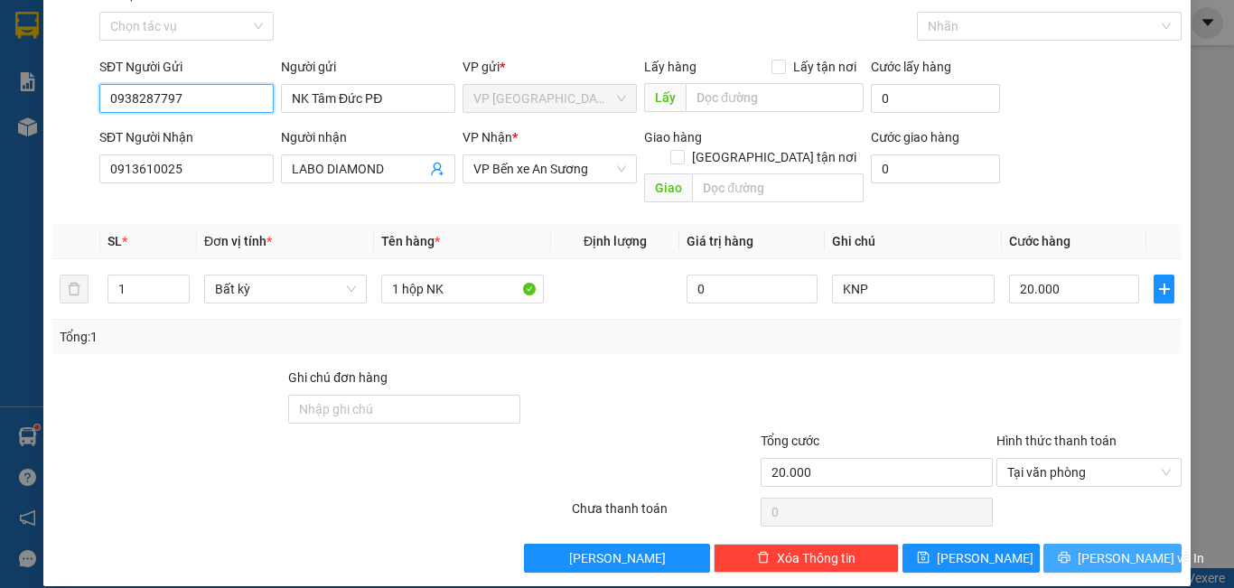
type input "0938287797"
click at [1130, 548] on span "[PERSON_NAME] và In" at bounding box center [1141, 558] width 126 height 20
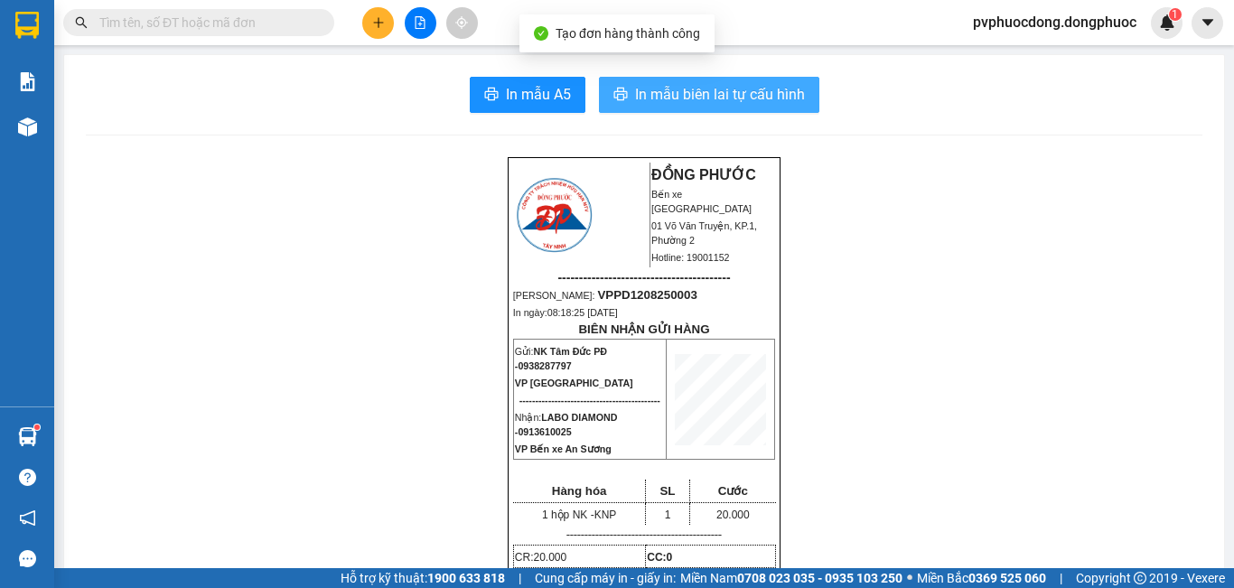
click at [730, 100] on span "In mẫu biên lai tự cấu hình" at bounding box center [720, 94] width 170 height 23
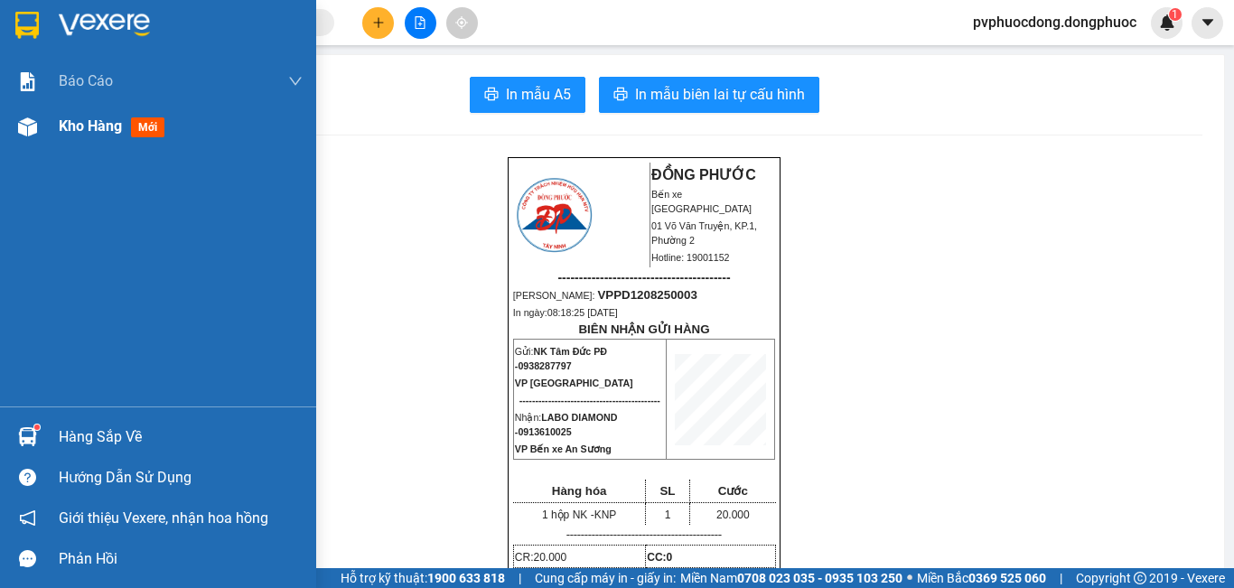
click at [31, 137] on div at bounding box center [28, 127] width 32 height 32
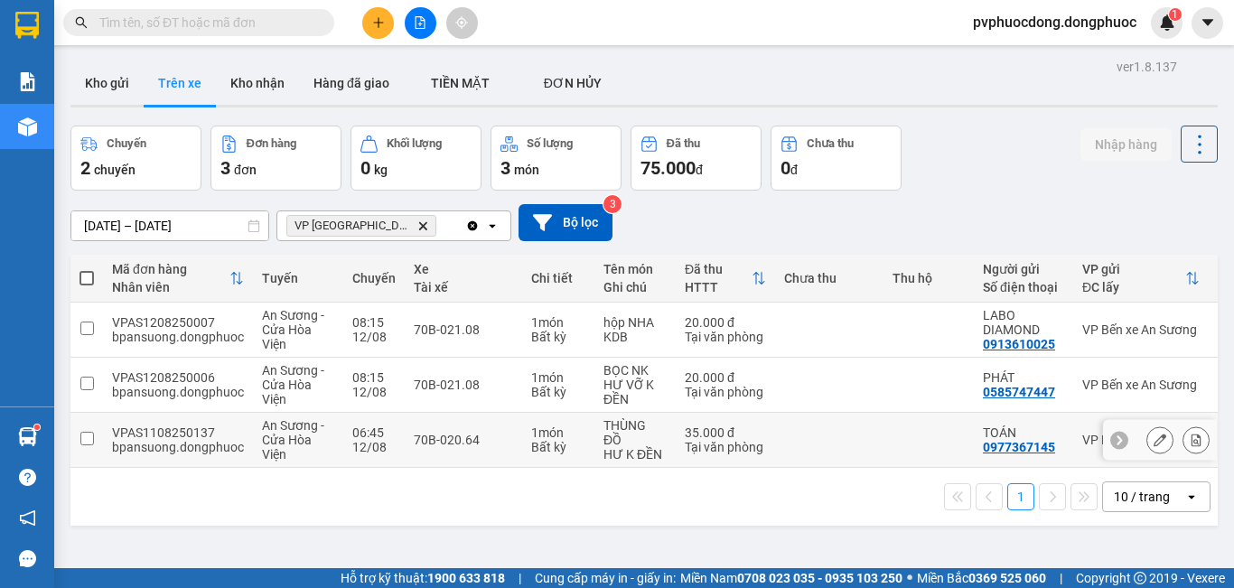
click at [556, 427] on div "1 món" at bounding box center [558, 432] width 54 height 14
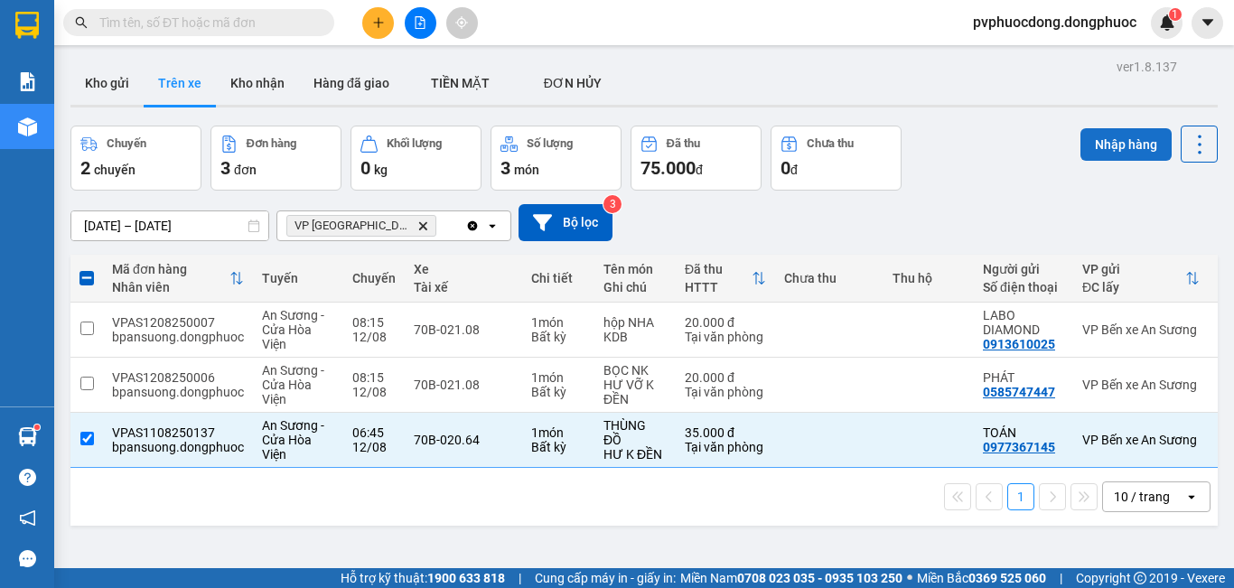
click at [1093, 135] on button "Nhập hàng" at bounding box center [1125, 144] width 91 height 33
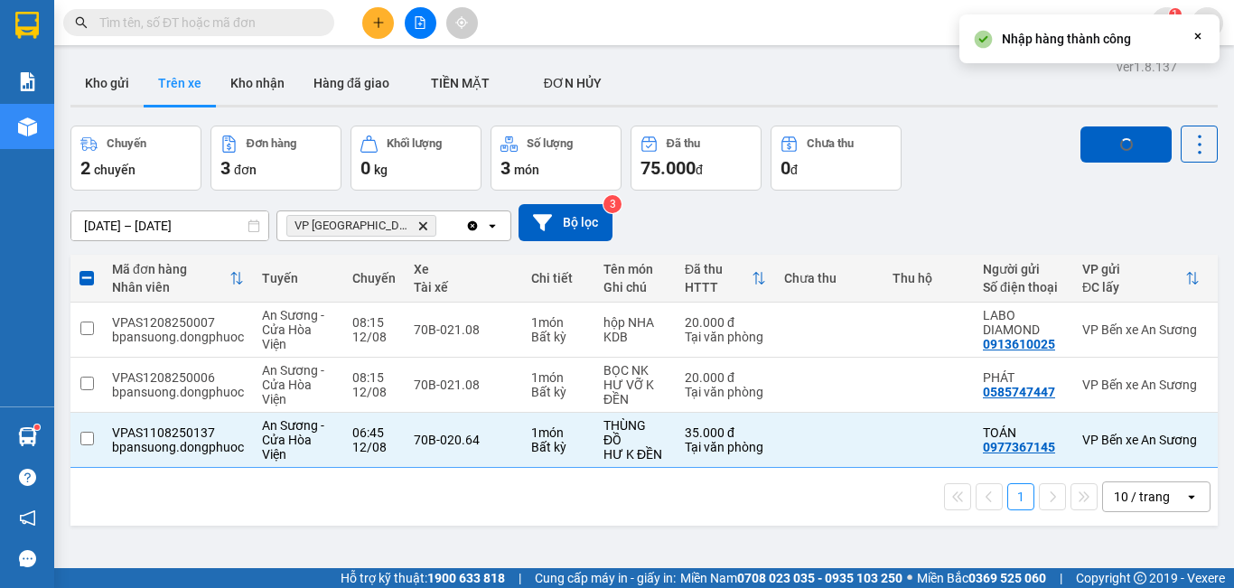
checkbox input "false"
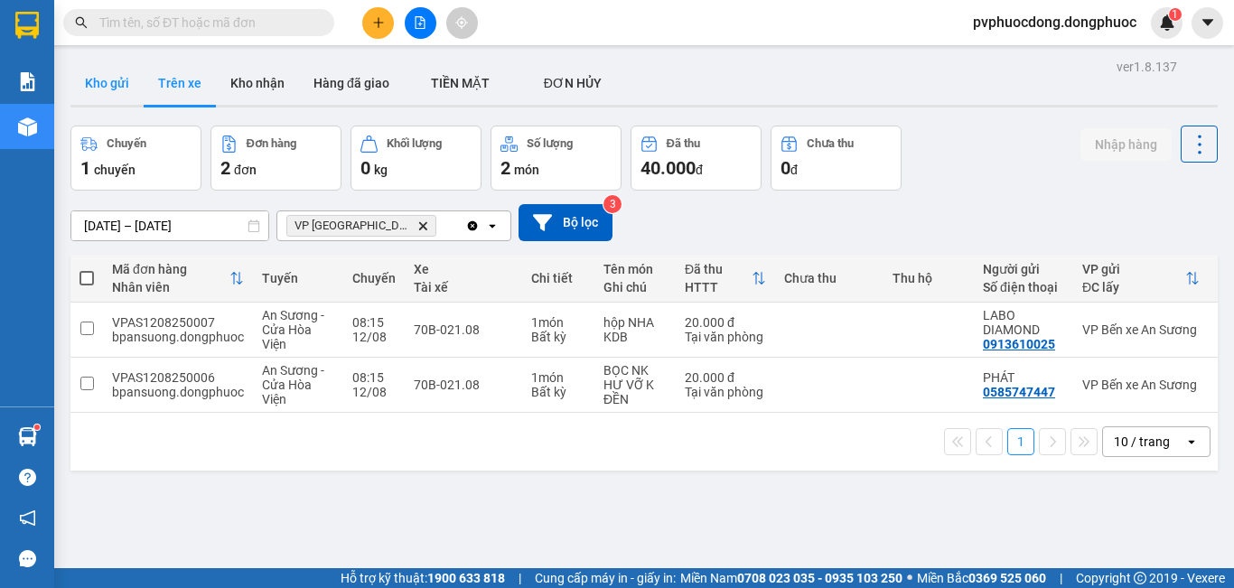
click at [128, 89] on button "Kho gửi" at bounding box center [106, 82] width 73 height 43
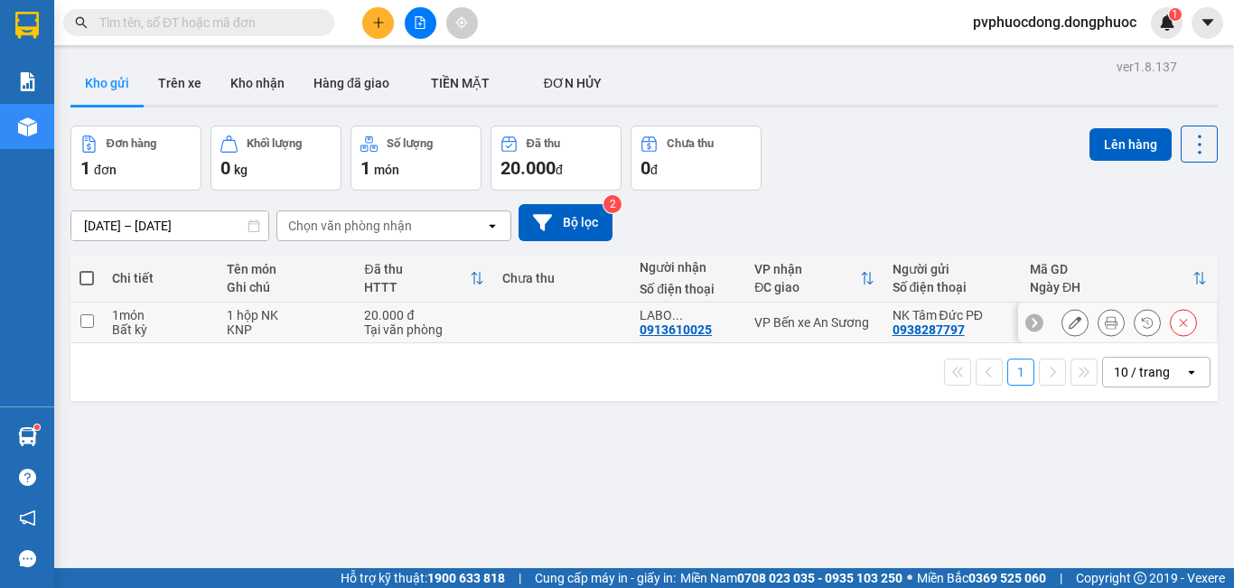
click at [364, 333] on div "Tại văn phòng" at bounding box center [423, 329] width 119 height 14
checkbox input "true"
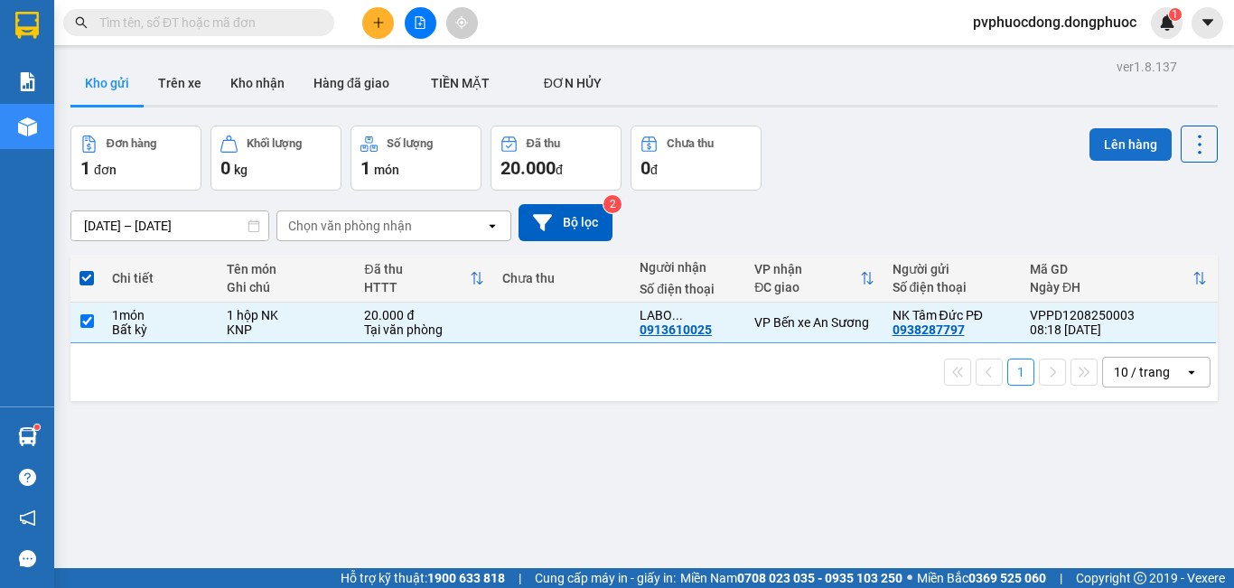
click at [1114, 146] on button "Lên hàng" at bounding box center [1130, 144] width 82 height 33
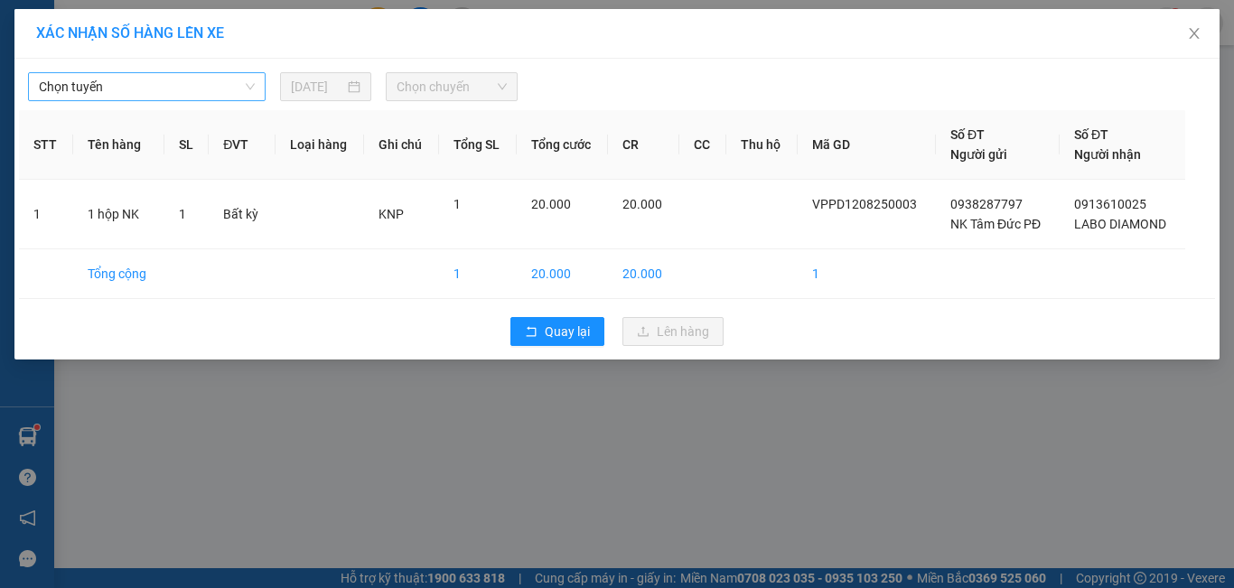
click at [115, 98] on span "Chọn tuyến" at bounding box center [147, 86] width 216 height 27
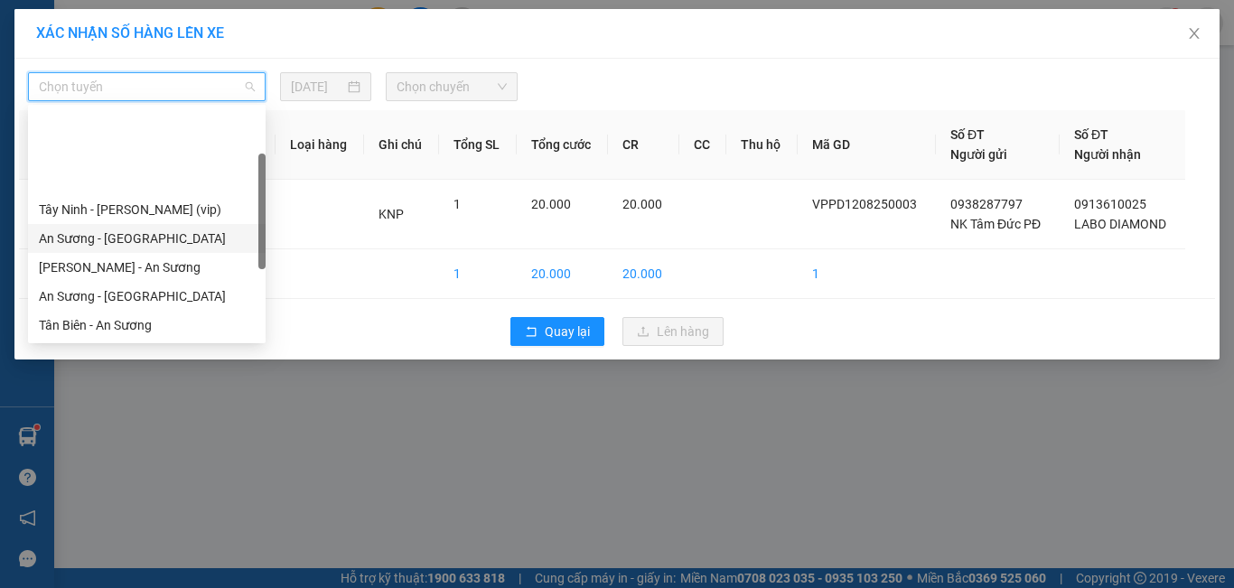
scroll to position [181, 0]
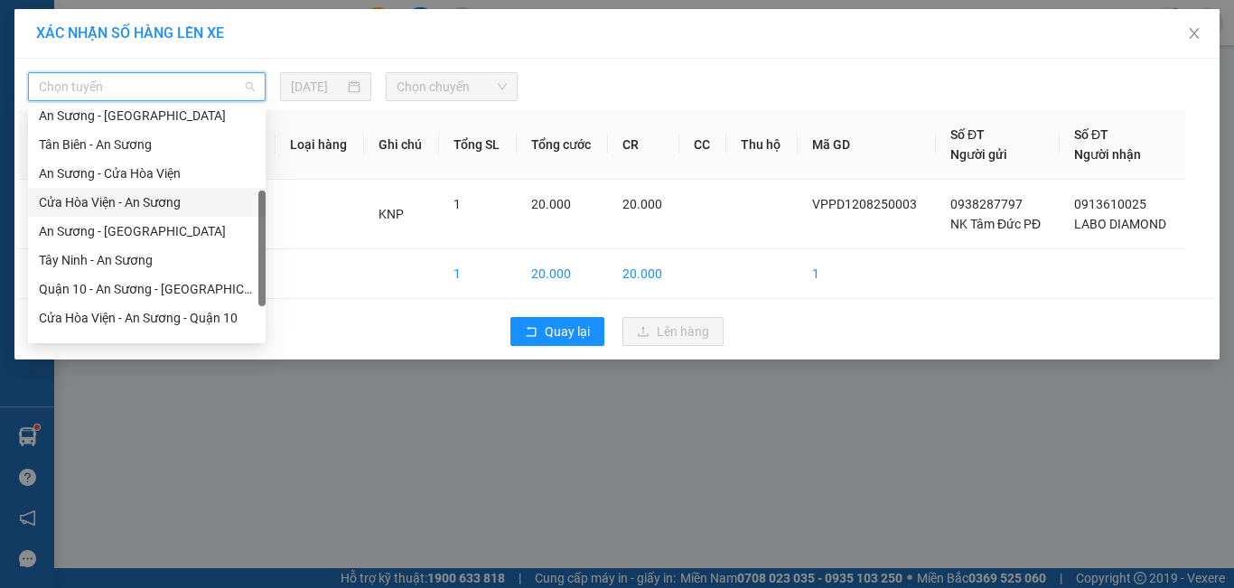
click at [161, 207] on div "Cửa Hòa Viện - An Sương" at bounding box center [147, 202] width 216 height 20
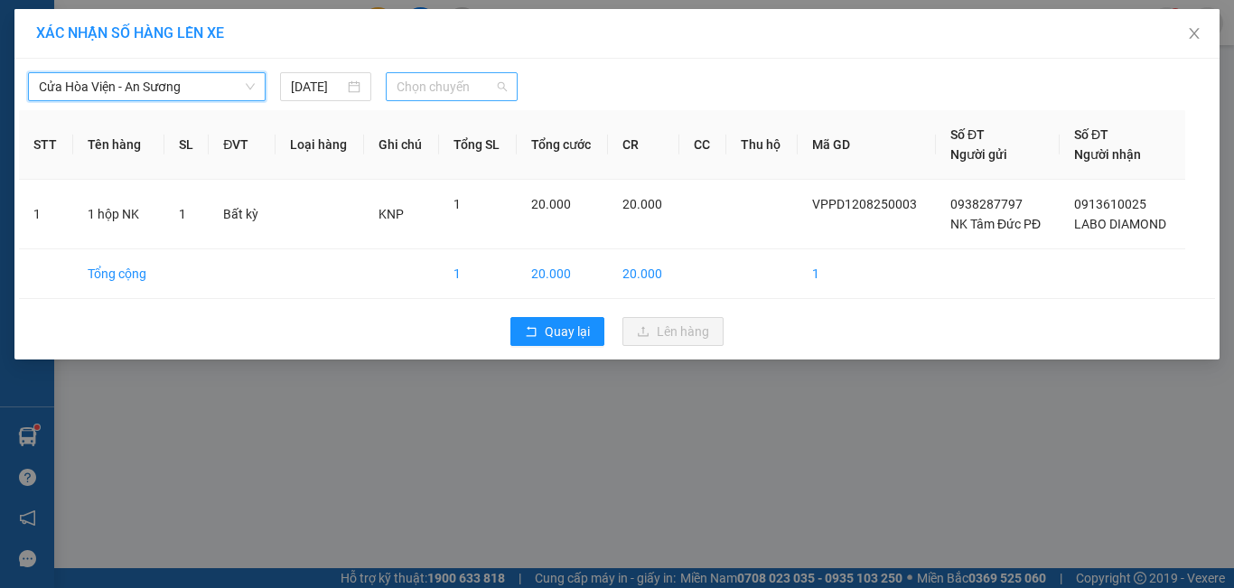
click at [426, 92] on span "Chọn chuyến" at bounding box center [452, 86] width 111 height 27
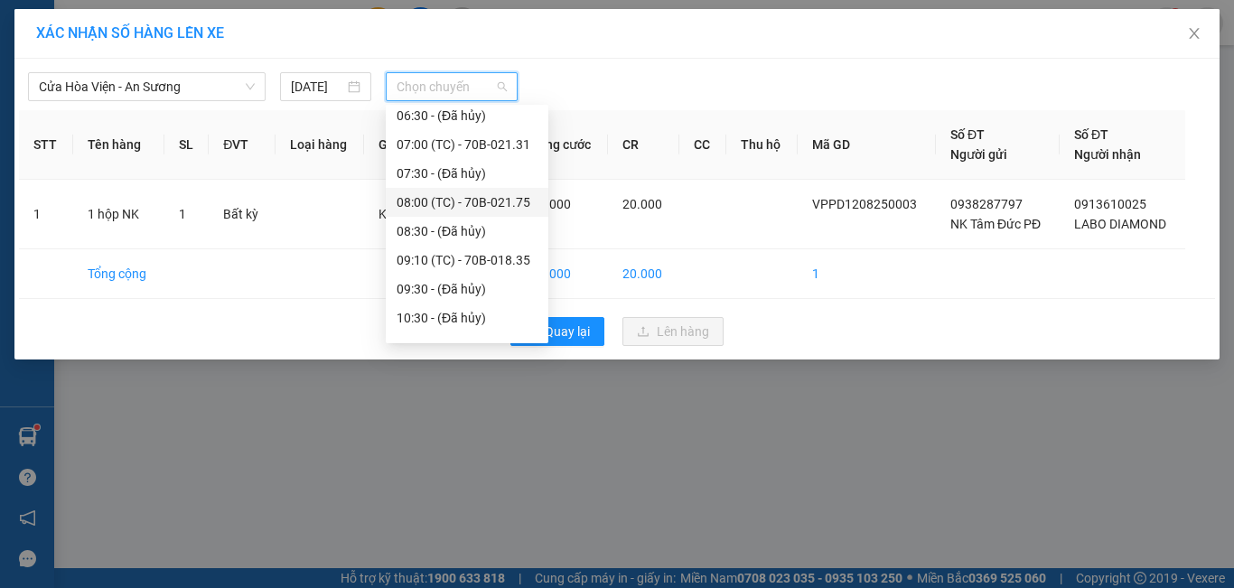
click at [502, 209] on div "08:00 (TC) - 70B-021.75" at bounding box center [467, 202] width 141 height 20
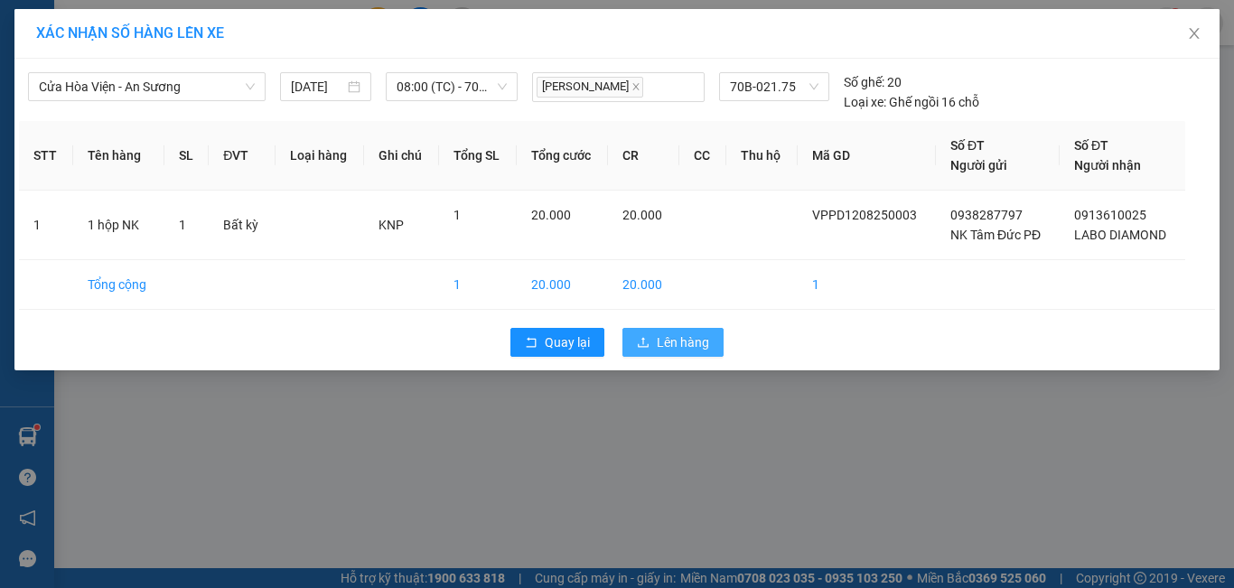
click at [689, 349] on span "Lên hàng" at bounding box center [683, 342] width 52 height 20
